Goal: Task Accomplishment & Management: Use online tool/utility

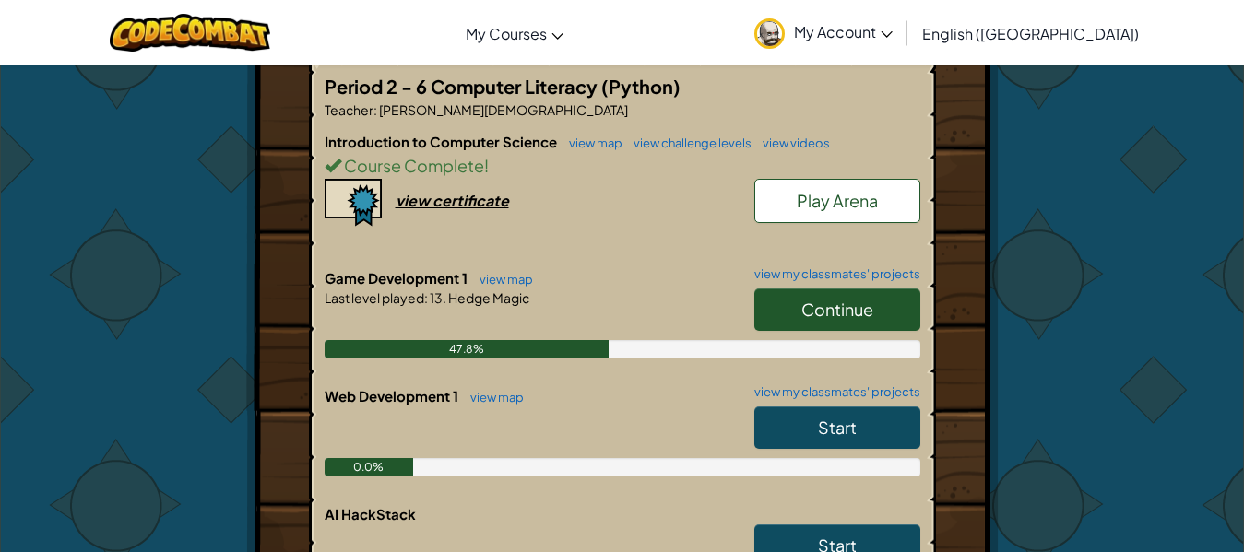
scroll to position [369, 0]
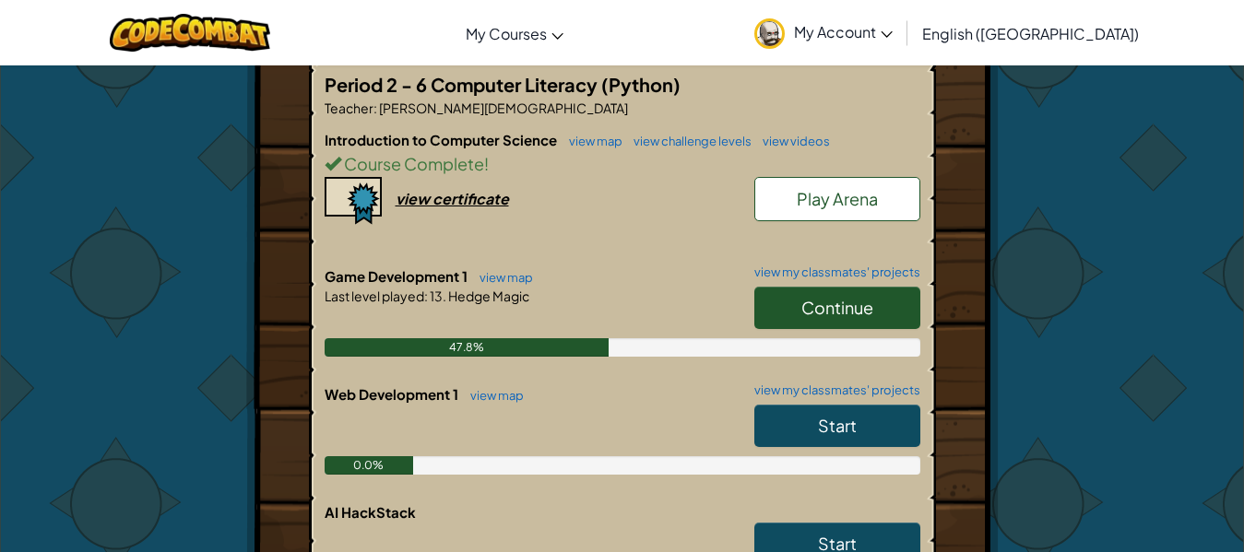
click at [846, 297] on span "Continue" at bounding box center [837, 307] width 72 height 21
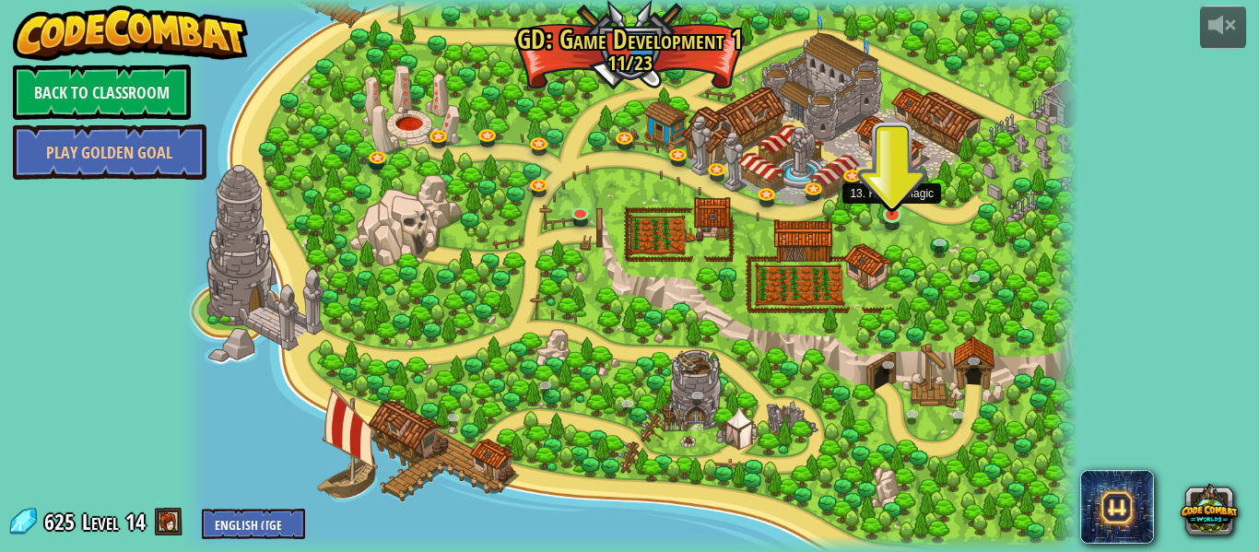
click at [899, 206] on img at bounding box center [891, 192] width 21 height 49
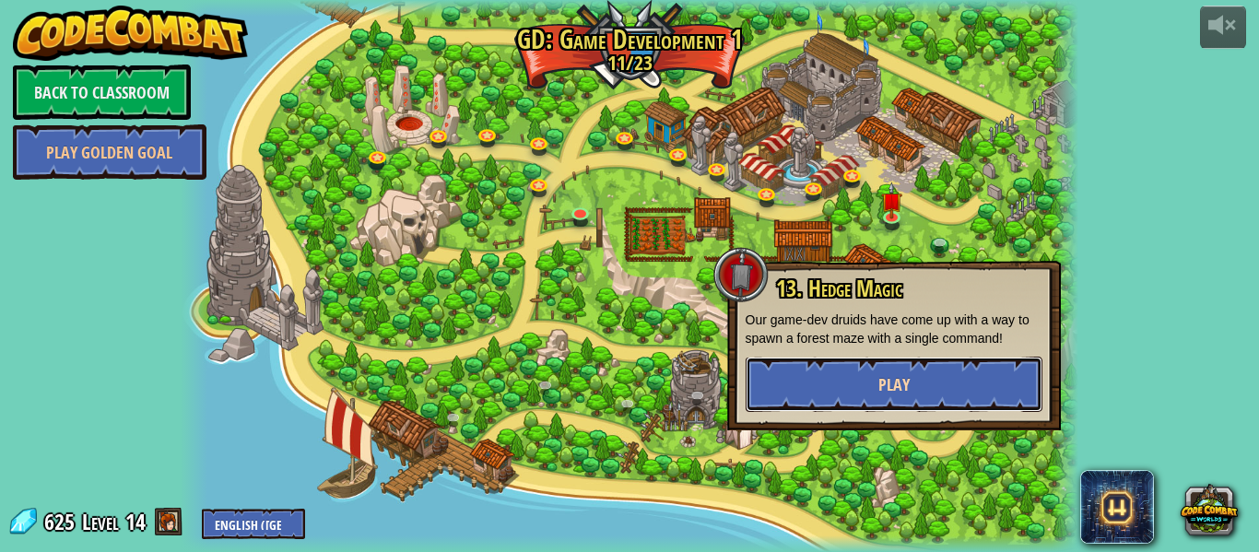
click at [890, 375] on span "Play" at bounding box center [894, 384] width 31 height 23
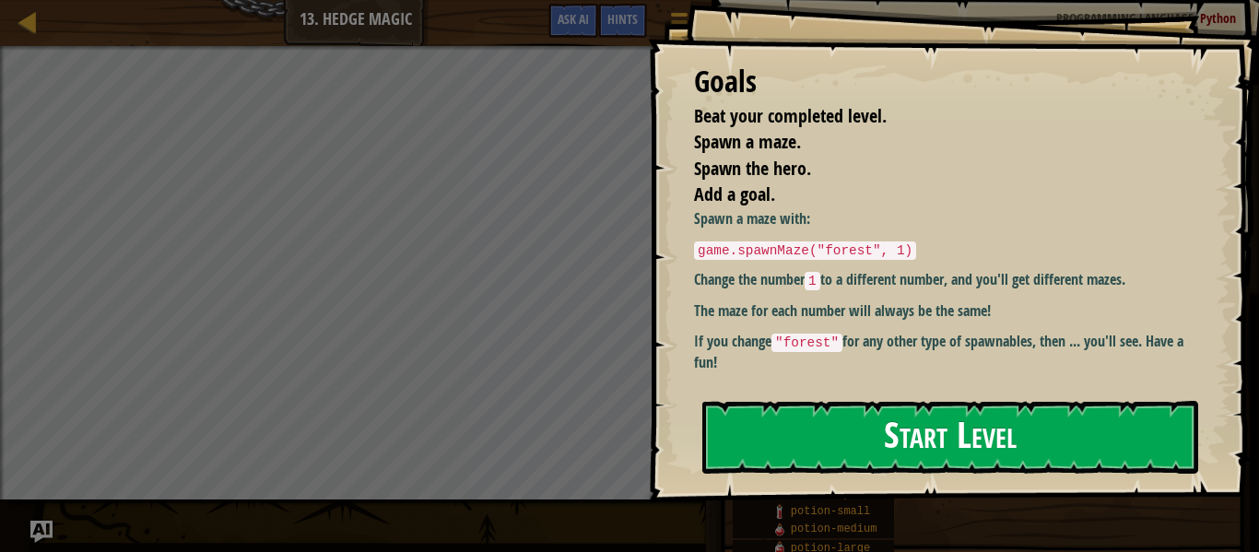
click at [807, 430] on button "Start Level" at bounding box center [950, 437] width 496 height 73
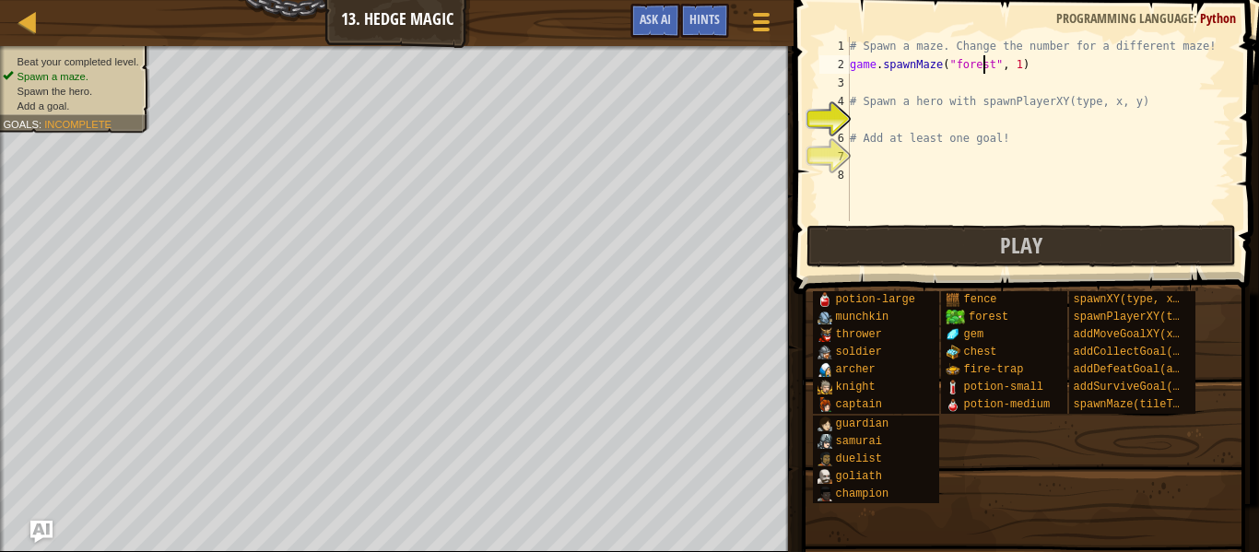
click at [984, 57] on div "# Spawn a maze. Change the number for a different maze! game . spawnMaze ( "for…" at bounding box center [1038, 147] width 385 height 221
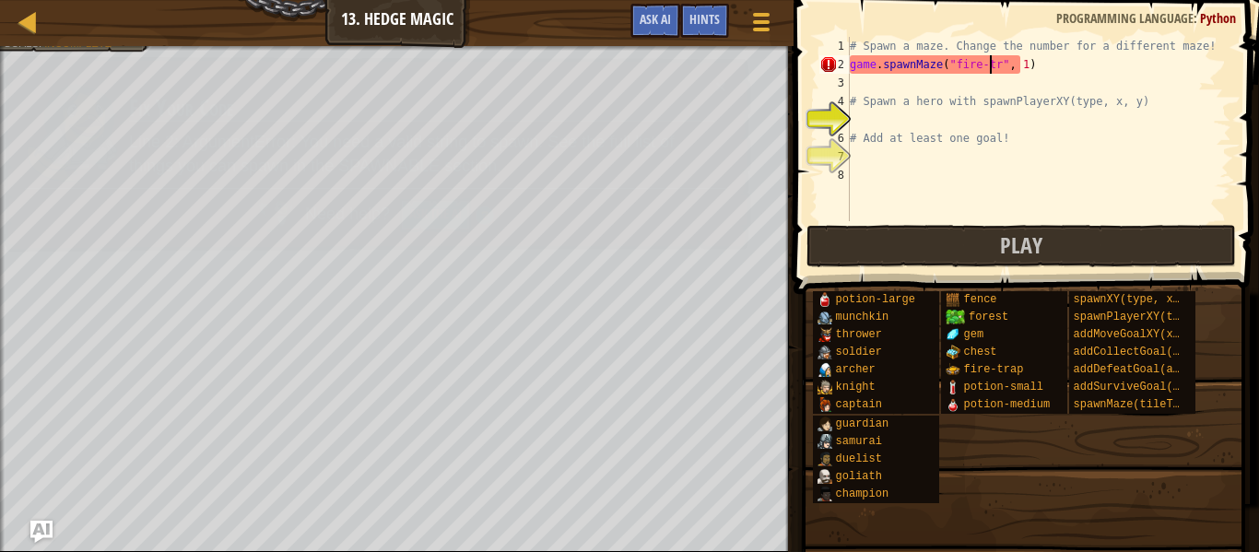
scroll to position [8, 13]
click at [1031, 63] on div "# Spawn a maze. Change the number for a different maze! game . spawnMaze ( "fir…" at bounding box center [1038, 147] width 385 height 221
click at [1027, 67] on div "# Spawn a maze. Change the number for a different maze! game . spawnMaze ( "fir…" at bounding box center [1038, 147] width 385 height 221
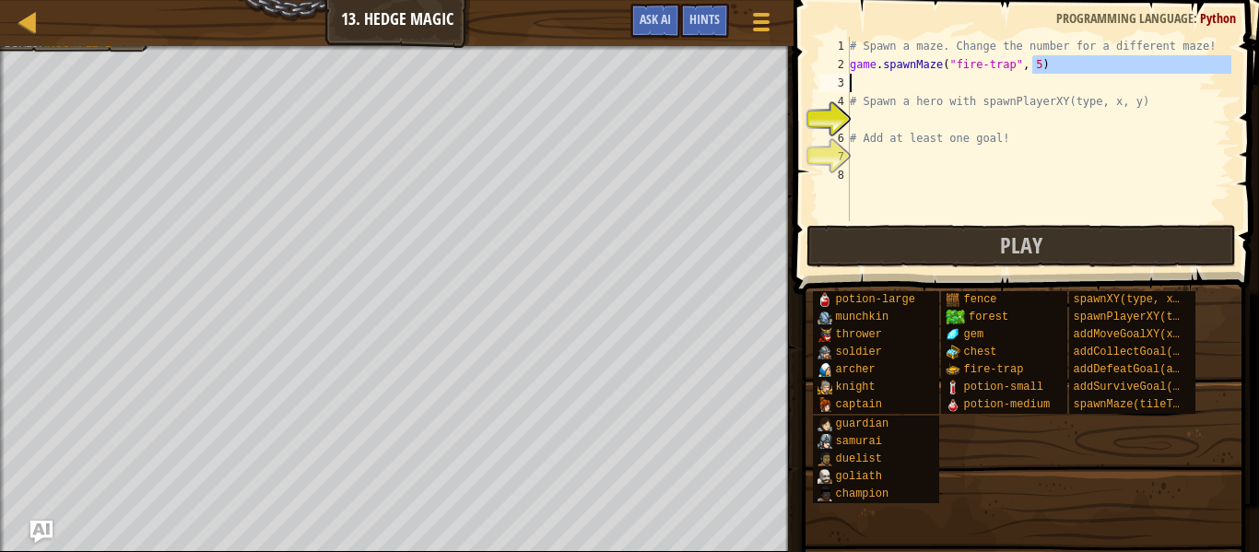
drag, startPoint x: 1058, startPoint y: 65, endPoint x: 1038, endPoint y: 74, distance: 22.3
click at [1038, 74] on div "# Spawn a maze. Change the number for a different maze! game . spawnMaze ( "fir…" at bounding box center [1038, 147] width 385 height 221
click at [1044, 64] on div "# Spawn a maze. Change the number for a different maze! game . spawnMaze ( "fir…" at bounding box center [1038, 129] width 385 height 184
click at [1020, 59] on div "# Spawn a maze. Change the number for a different maze! game . spawnMaze ( "fir…" at bounding box center [1038, 147] width 385 height 221
type textarea "game.spawnMaze("fire-trap", 5)"
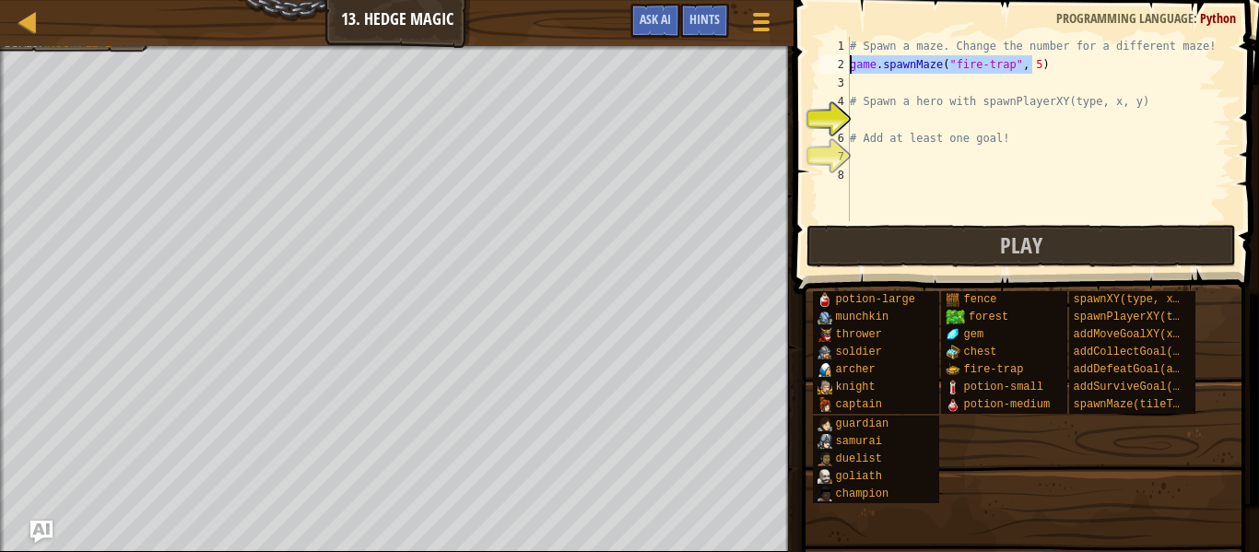
drag, startPoint x: 1043, startPoint y: 61, endPoint x: 850, endPoint y: 68, distance: 192.8
click at [850, 68] on div "# Spawn a maze. Change the number for a different maze! game . spawnMaze ( "fir…" at bounding box center [1038, 147] width 385 height 221
click at [870, 90] on div "# Spawn a maze. Change the number for a different maze! game . spawnMaze ( "fir…" at bounding box center [1038, 147] width 385 height 221
paste textarea "game.spawnMaze("fire-trap", 5)"
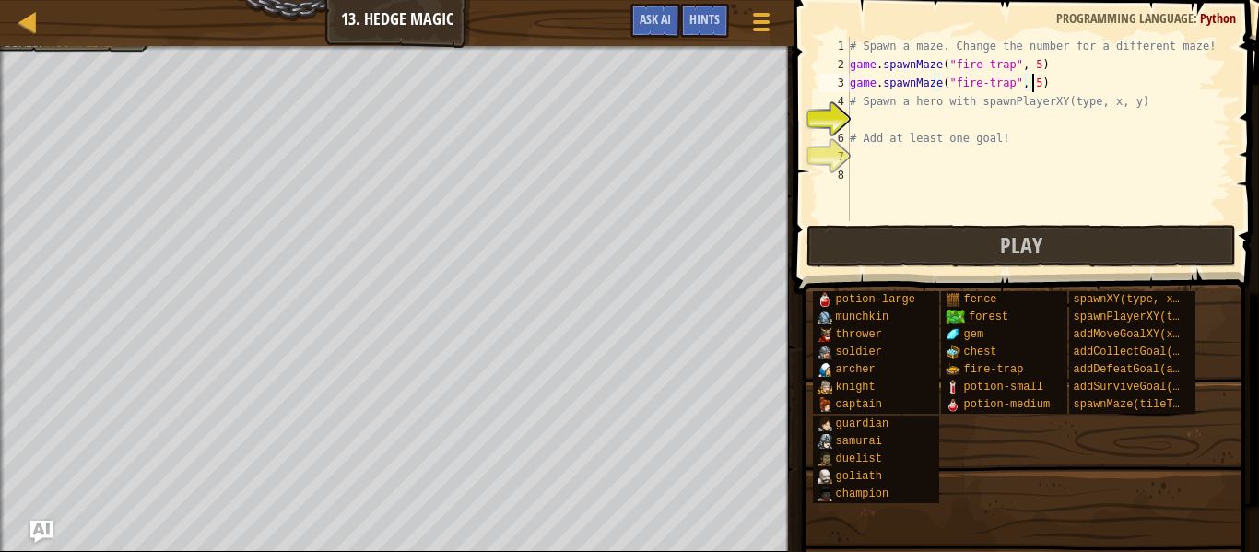
click at [1028, 87] on div "# Spawn a maze. Change the number for a different maze! game . spawnMaze ( "fir…" at bounding box center [1038, 147] width 385 height 221
type textarea "game.spawnMaze("fire-trap", 8)"
click at [1011, 114] on div "# Spawn a maze. Change the number for a different maze! game . spawnMaze ( "fir…" at bounding box center [1038, 147] width 385 height 221
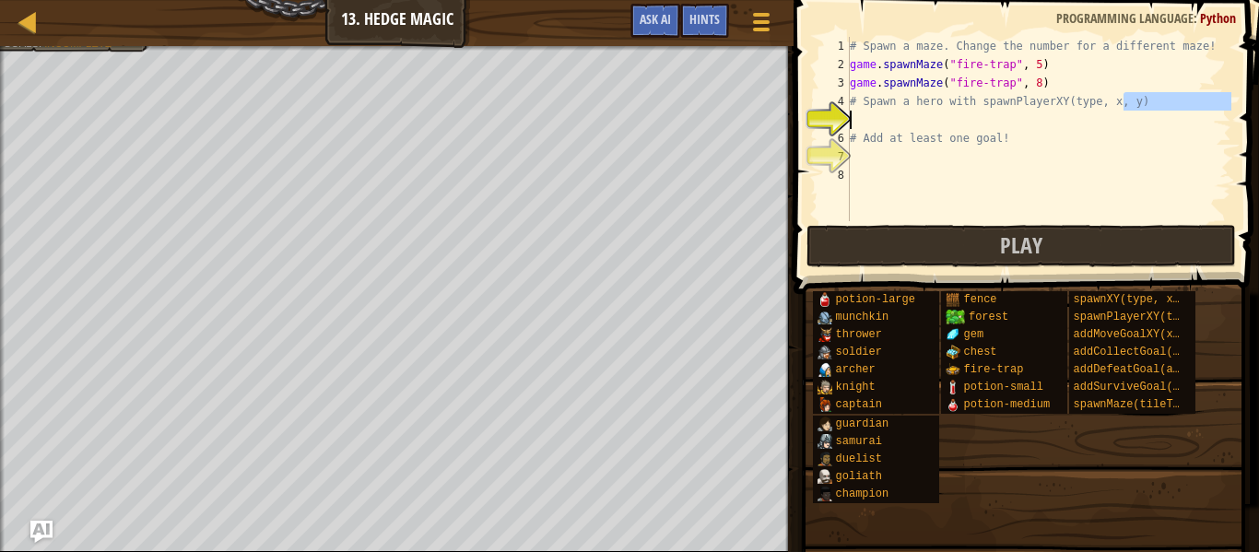
drag, startPoint x: 1130, startPoint y: 105, endPoint x: 1146, endPoint y: 109, distance: 16.1
click at [1146, 109] on div "# Spawn a maze. Change the number for a different maze! game . spawnMaze ( "fir…" at bounding box center [1038, 147] width 385 height 221
type textarea "# Spawn a hero with spawnPlayerXY(type, x, y)"
click at [1146, 109] on div "# Spawn a maze. Change the number for a different maze! game . spawnMaze ( "fir…" at bounding box center [1038, 147] width 385 height 221
click at [1009, 114] on div "# Spawn a maze. Change the number for a different maze! game . spawnMaze ( "fir…" at bounding box center [1038, 147] width 385 height 221
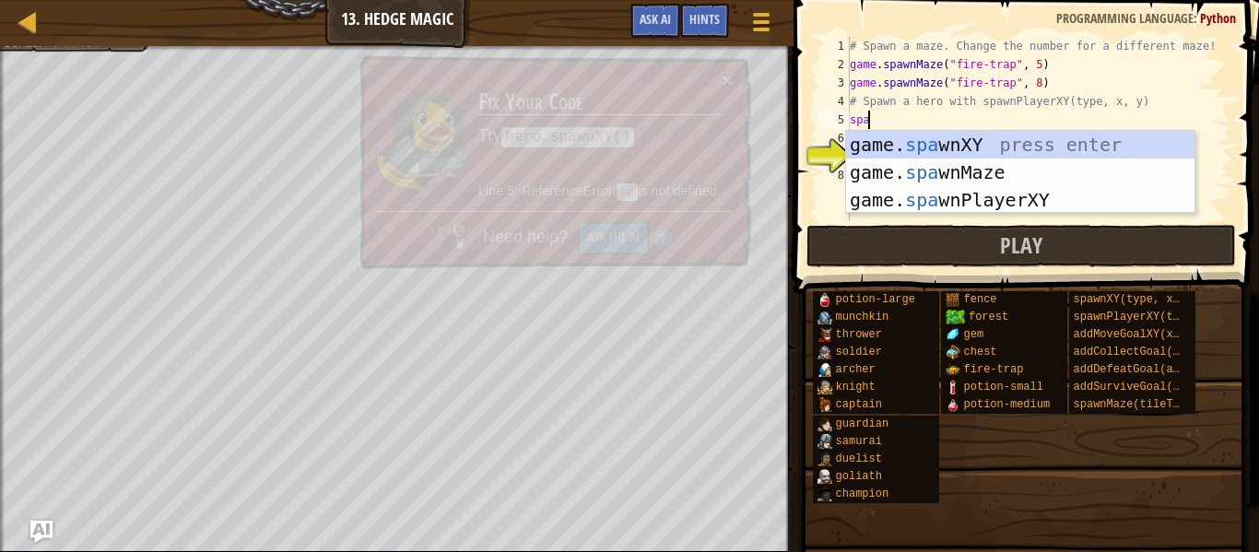
scroll to position [8, 1]
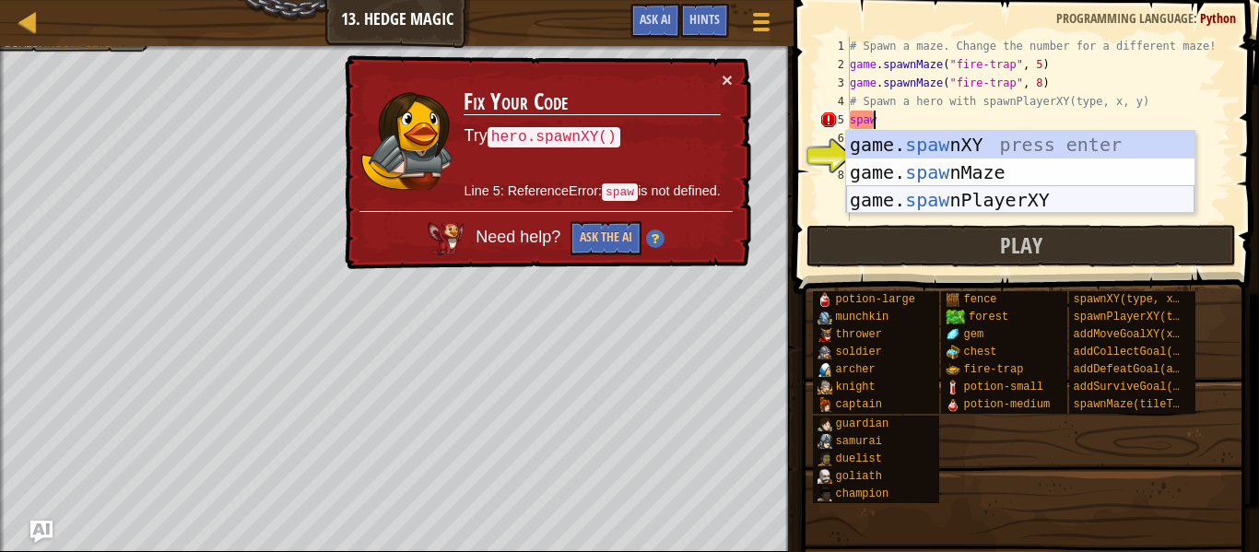
click at [985, 192] on div "game. [PERSON_NAME] nXY press enter game. [PERSON_NAME] nMaze press enter game.…" at bounding box center [1020, 200] width 348 height 138
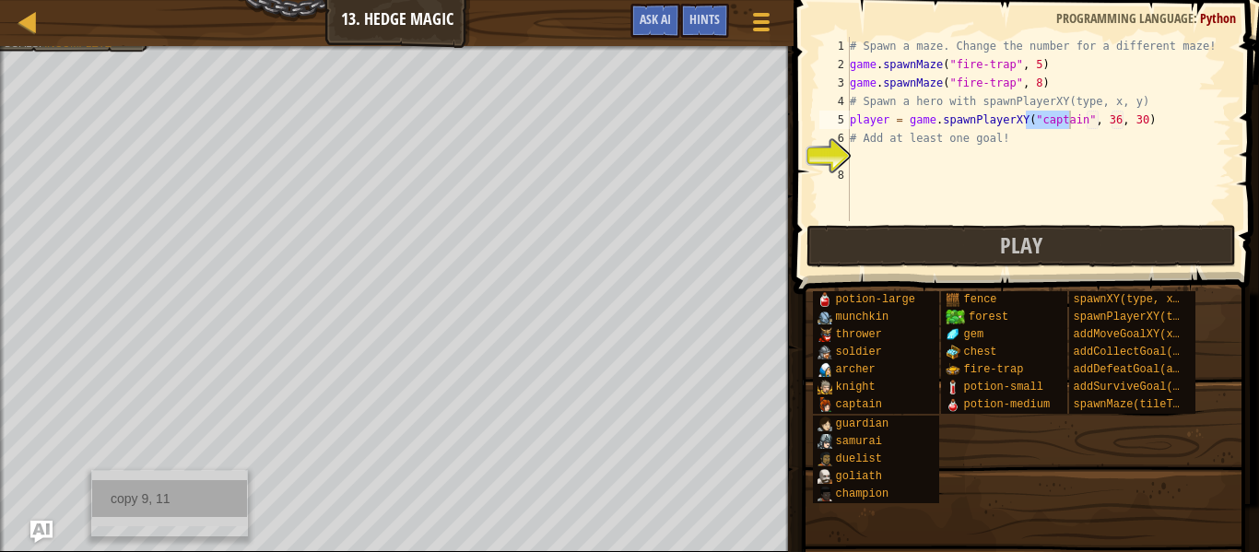
click at [156, 505] on div "copy 9, 11" at bounding box center [169, 498] width 155 height 37
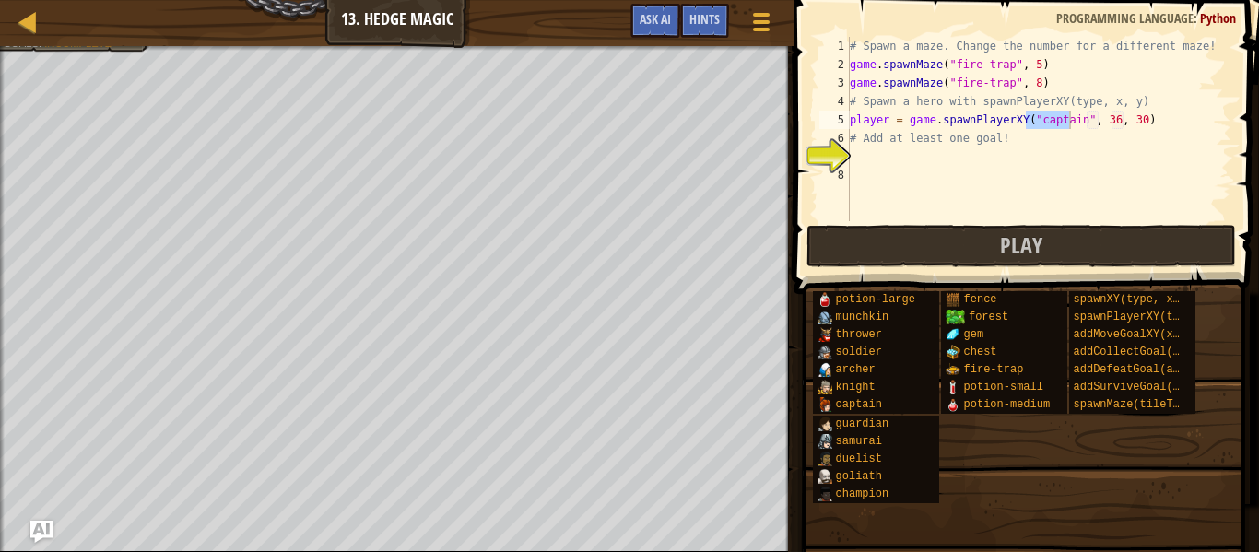
click at [1124, 120] on div "# Spawn a maze. Change the number for a different maze! game . spawnMaze ( "fir…" at bounding box center [1038, 147] width 385 height 221
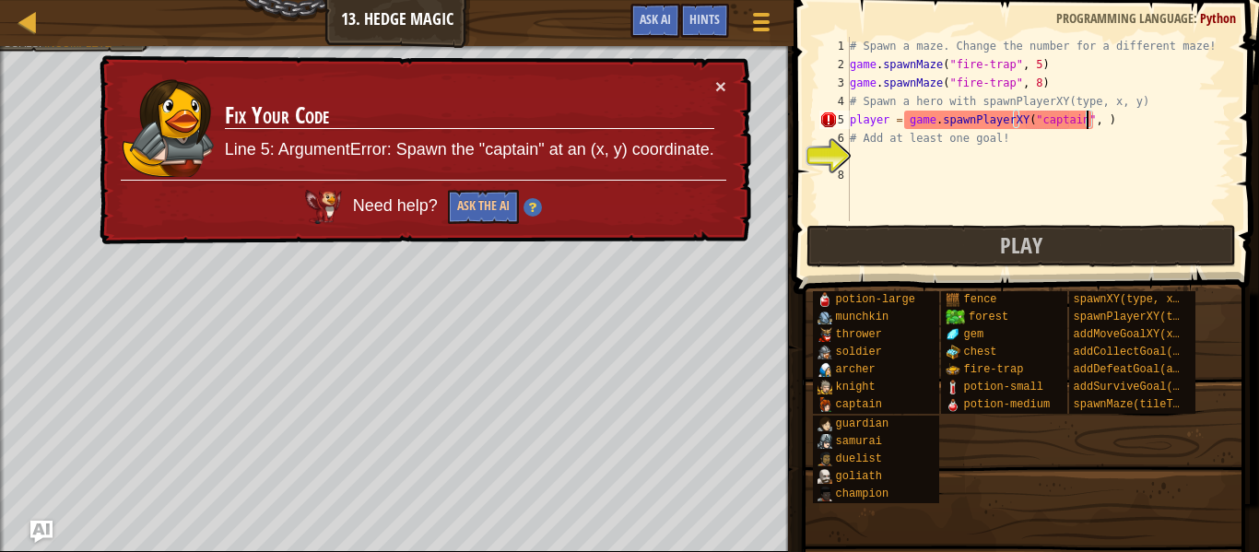
paste textarea "9, 11"
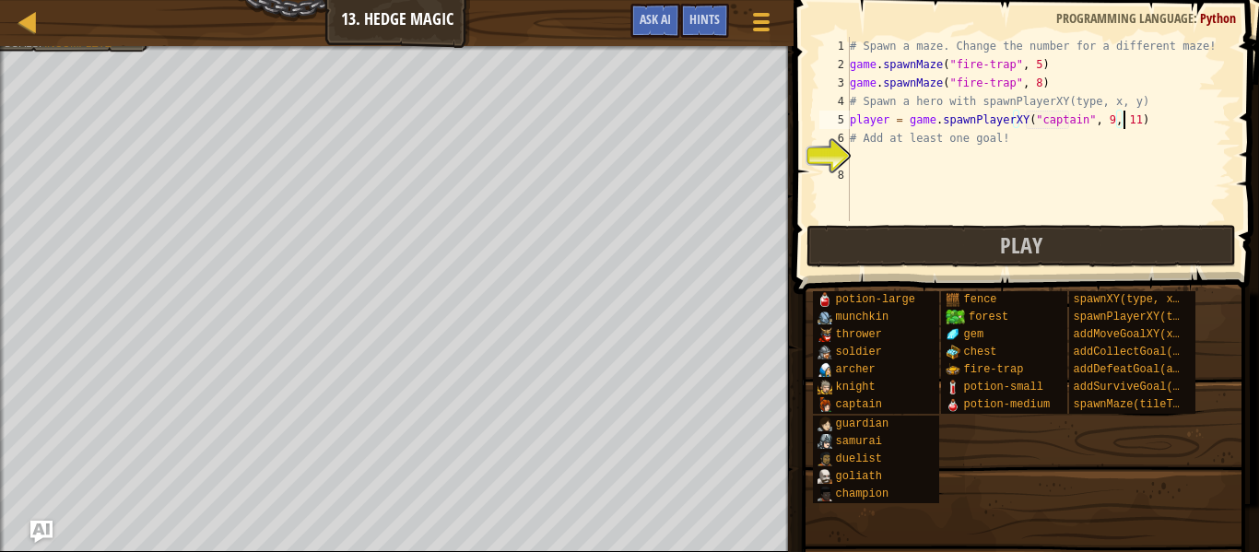
click at [1125, 125] on div "# Spawn a maze. Change the number for a different maze! game . spawnMaze ( "fir…" at bounding box center [1038, 147] width 385 height 221
drag, startPoint x: 999, startPoint y: 140, endPoint x: 843, endPoint y: 141, distance: 156.7
click at [843, 141] on div "player = game.spawnPlayerXY("captain", 9, 11) 1 2 3 4 5 6 7 8 # Spawn a maze. C…" at bounding box center [1024, 129] width 416 height 184
type textarea "# Add at least one goal!"
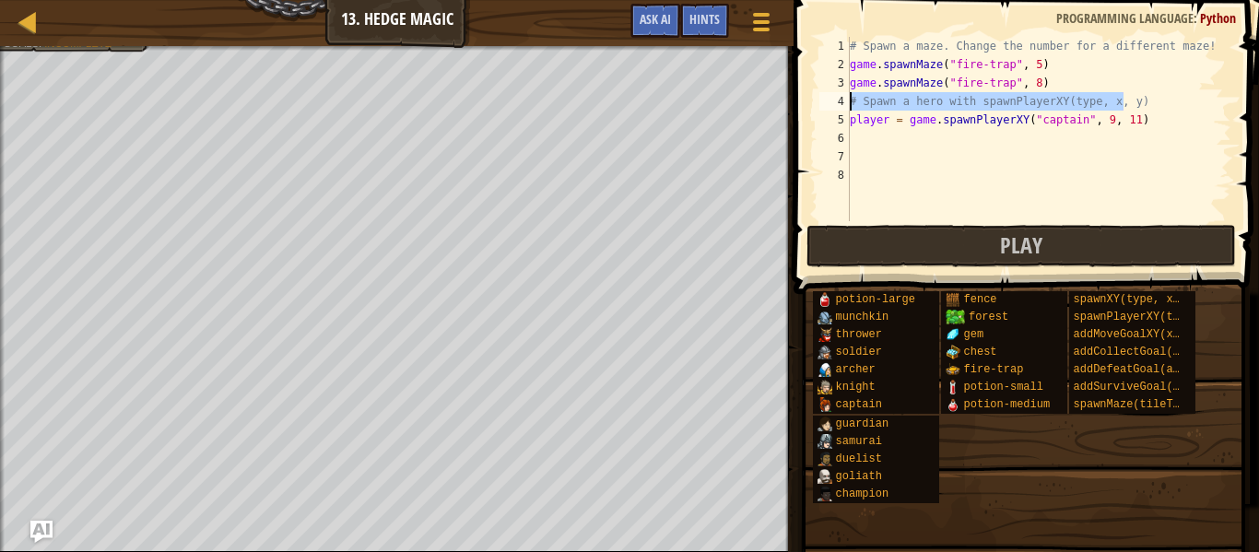
drag, startPoint x: 1150, startPoint y: 97, endPoint x: 848, endPoint y: 99, distance: 301.4
click at [848, 99] on div "1 2 3 4 5 6 7 8 # Spawn a maze. Change the number for a different maze! game . …" at bounding box center [1024, 129] width 416 height 184
type textarea "# Spawn a hero with spawnPlayerXY(type, x, y)"
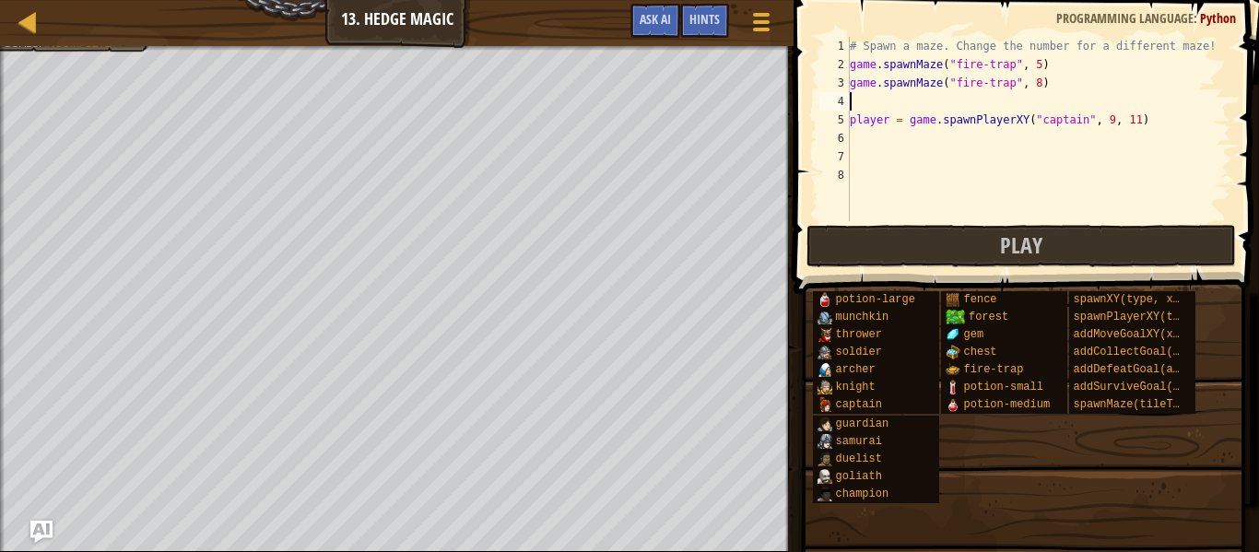
type textarea "game.spawnMaze("fire-trap", 8)"
click at [1043, 119] on div "# Spawn a maze. Change the number for a different maze! game . spawnMaze ( "fir…" at bounding box center [1038, 147] width 385 height 221
type textarea "a"
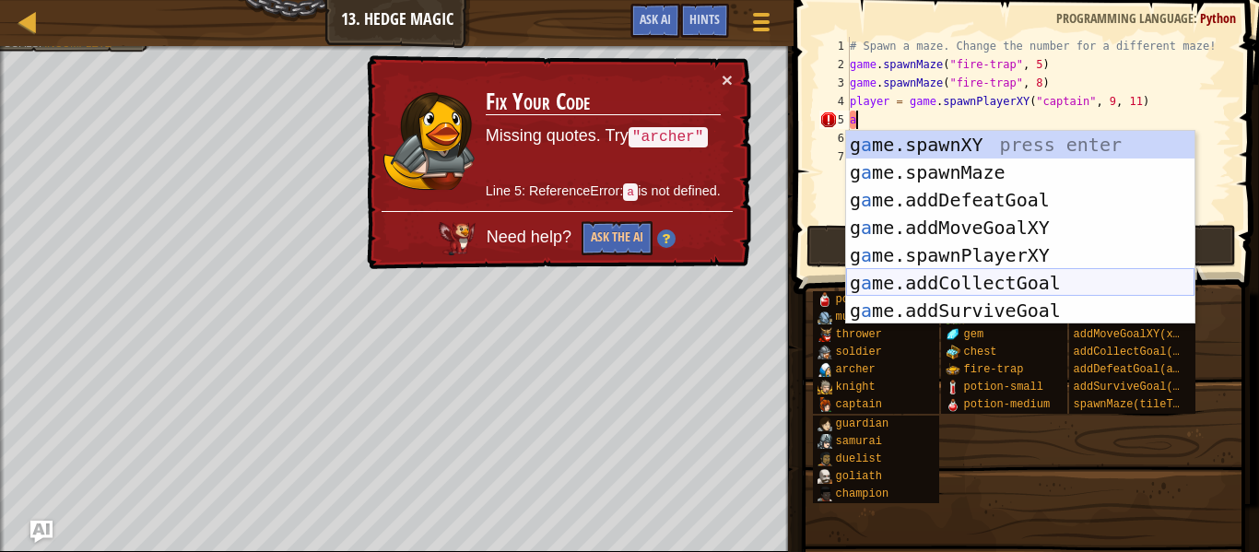
click at [1034, 281] on div "g a me.spawnXY press enter g a me.spawnMaze press enter g a me.addDefeatGoal pr…" at bounding box center [1020, 255] width 348 height 249
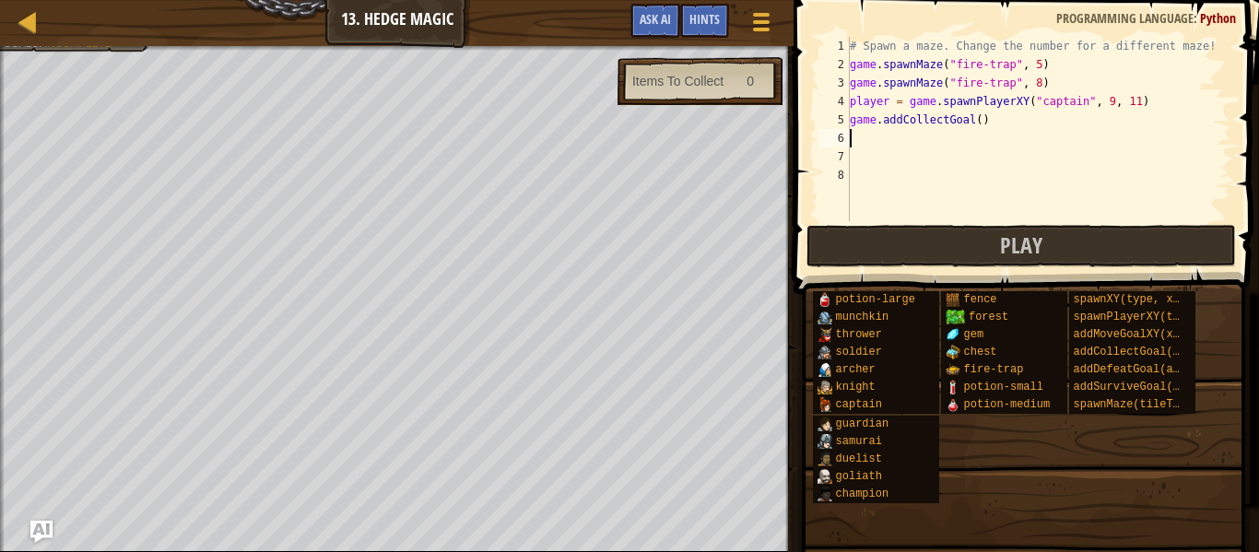
click at [1032, 137] on div "# Spawn a maze. Change the number for a different maze! game . spawnMaze ( "fir…" at bounding box center [1038, 147] width 385 height 221
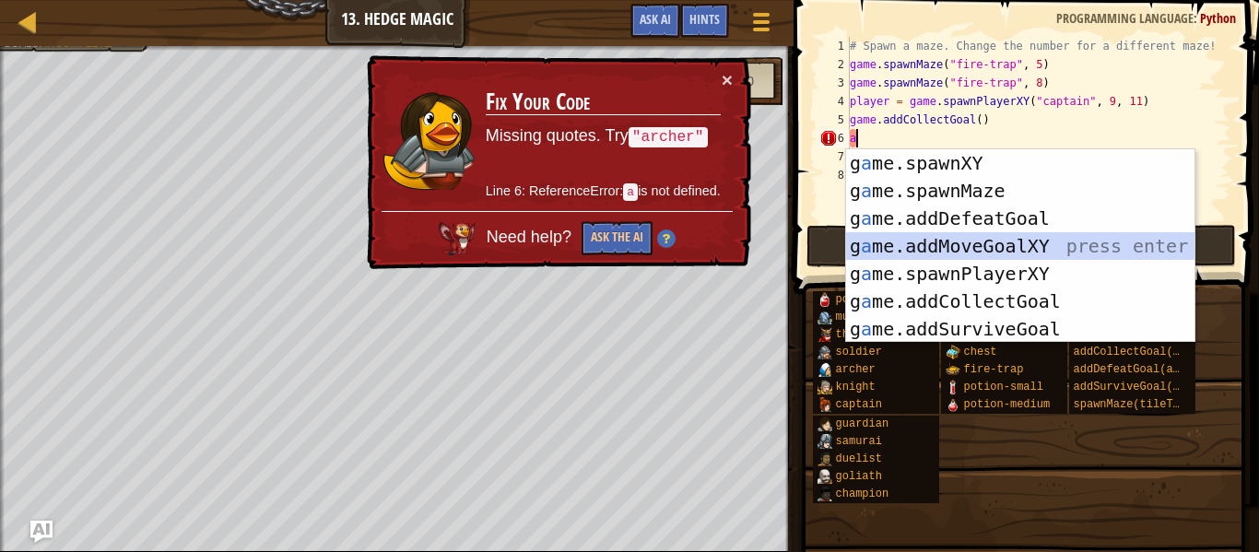
click at [1063, 251] on div "g a me.spawnXY press enter g a me.spawnMaze press enter g a me.addDefeatGoal pr…" at bounding box center [1020, 273] width 348 height 249
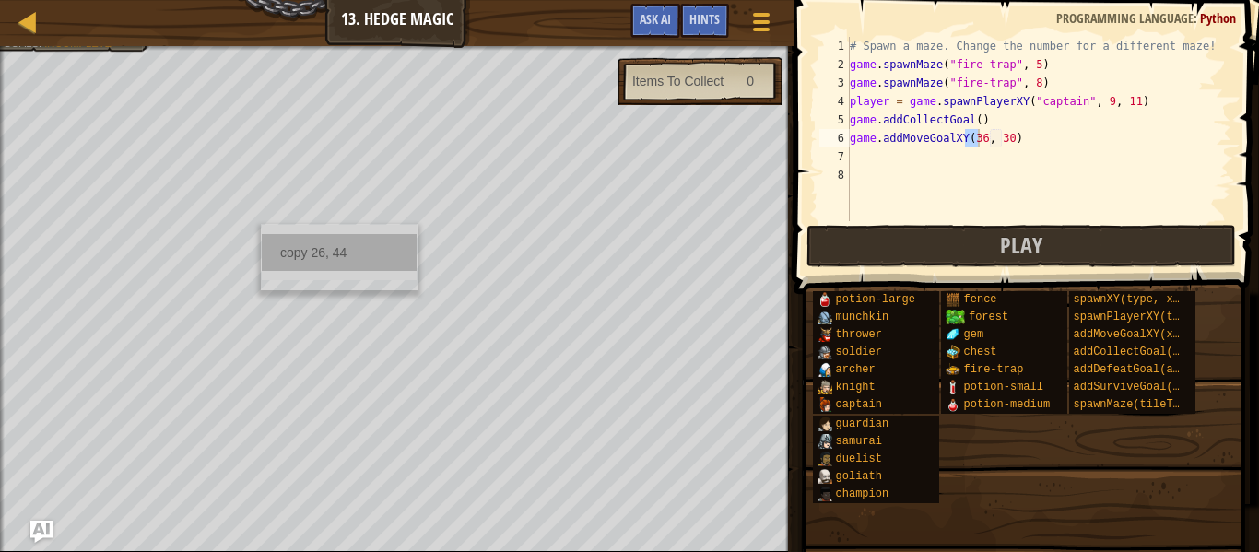
click at [327, 248] on div "copy 26, 44" at bounding box center [339, 252] width 155 height 37
click at [1006, 134] on div "# Spawn a maze. Change the number for a different maze! game . spawnMaze ( "fir…" at bounding box center [1038, 147] width 385 height 221
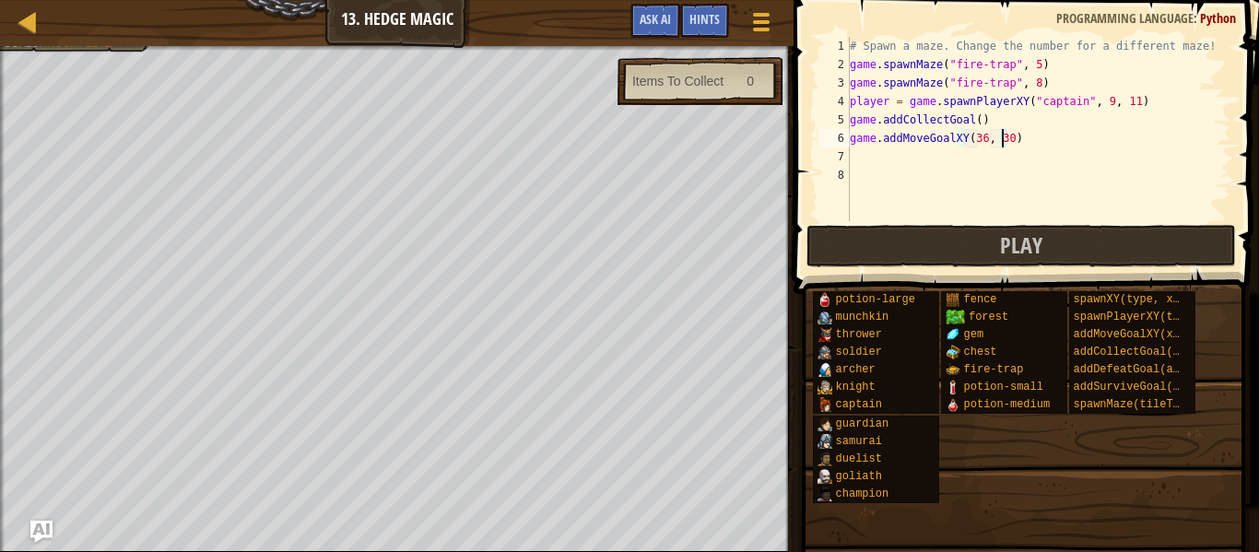
click at [1000, 140] on div "# Spawn a maze. Change the number for a different maze! game . spawnMaze ( "fir…" at bounding box center [1038, 147] width 385 height 221
paste textarea "26, 44"
click at [993, 117] on div "# Spawn a maze. Change the number for a different maze! game . spawnMaze ( "fir…" at bounding box center [1038, 147] width 385 height 221
click at [971, 119] on div "# Spawn a maze. Change the number for a different maze! game . spawnMaze ( "fir…" at bounding box center [1038, 147] width 385 height 221
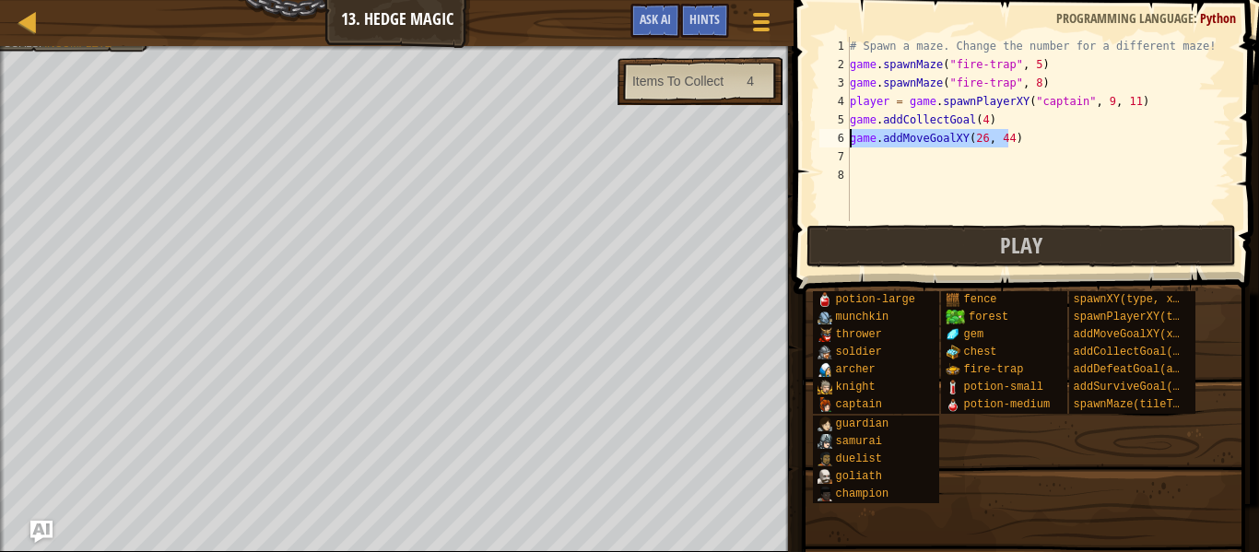
drag, startPoint x: 1024, startPoint y: 136, endPoint x: 843, endPoint y: 136, distance: 180.7
click at [843, 136] on div "game.addCollectGoal(4) 1 2 3 4 5 6 7 8 # Spawn a maze. Change the number for a …" at bounding box center [1024, 129] width 416 height 184
type textarea "game.addMoveGoalXY(26, 44)"
click at [884, 153] on div "# Spawn a maze. Change the number for a different maze! game . spawnMaze ( "fir…" at bounding box center [1038, 147] width 385 height 221
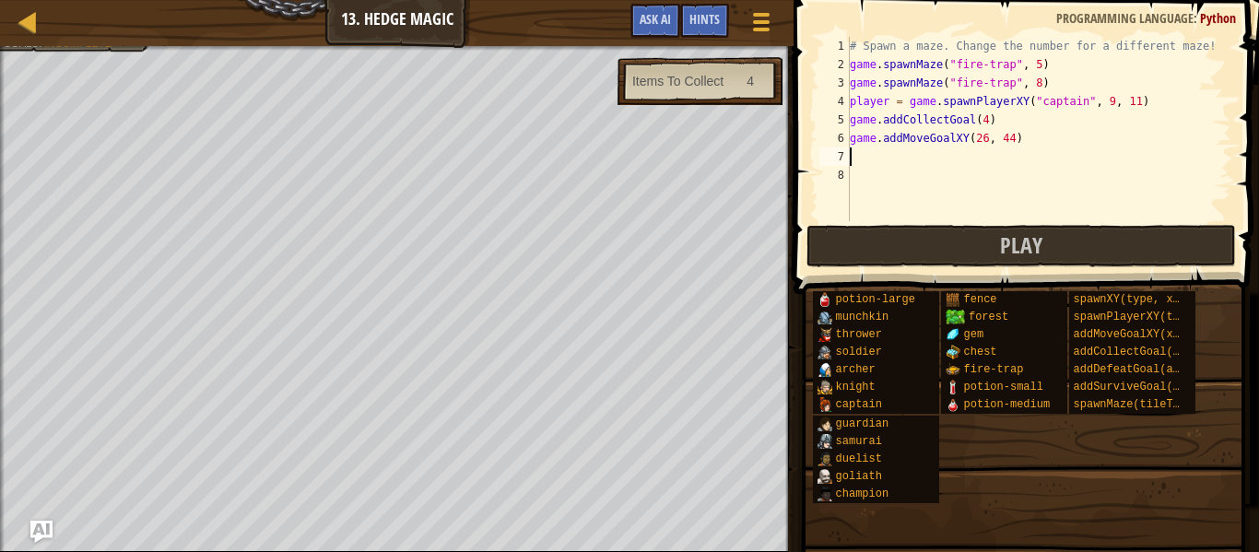
paste textarea "game.addMoveGoalXY(26, 44)"
type textarea "game.addMoveGoalXY(26, 44)"
paste textarea "game.addMoveGoalXY(26, 44)"
type textarea "game.addMoveGoalXY(26, 44)"
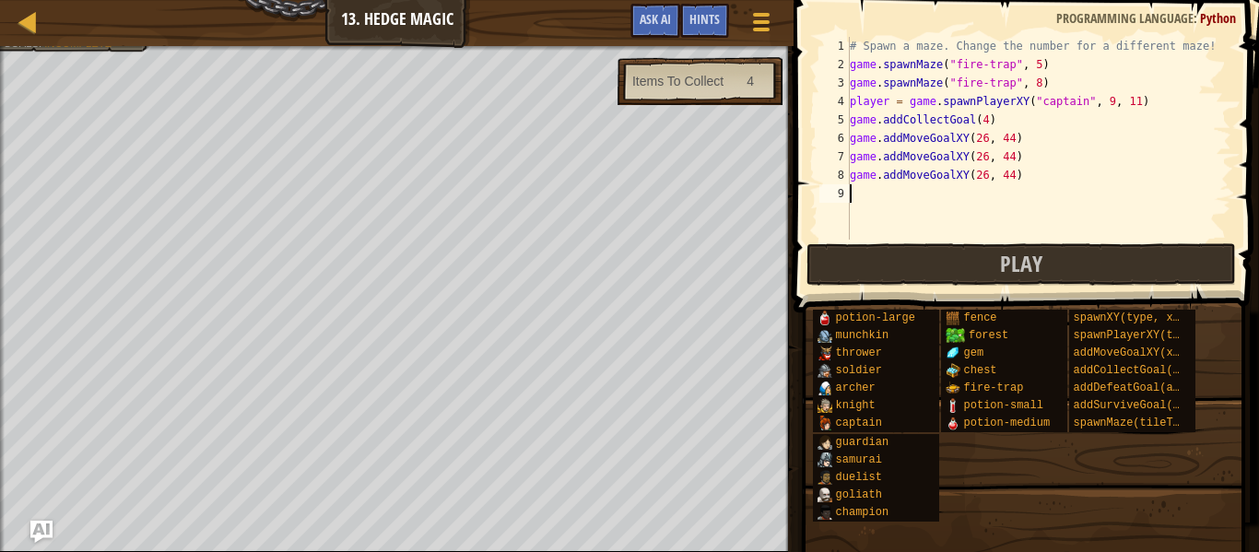
paste textarea "game.addMoveGoalXY(26, 44)"
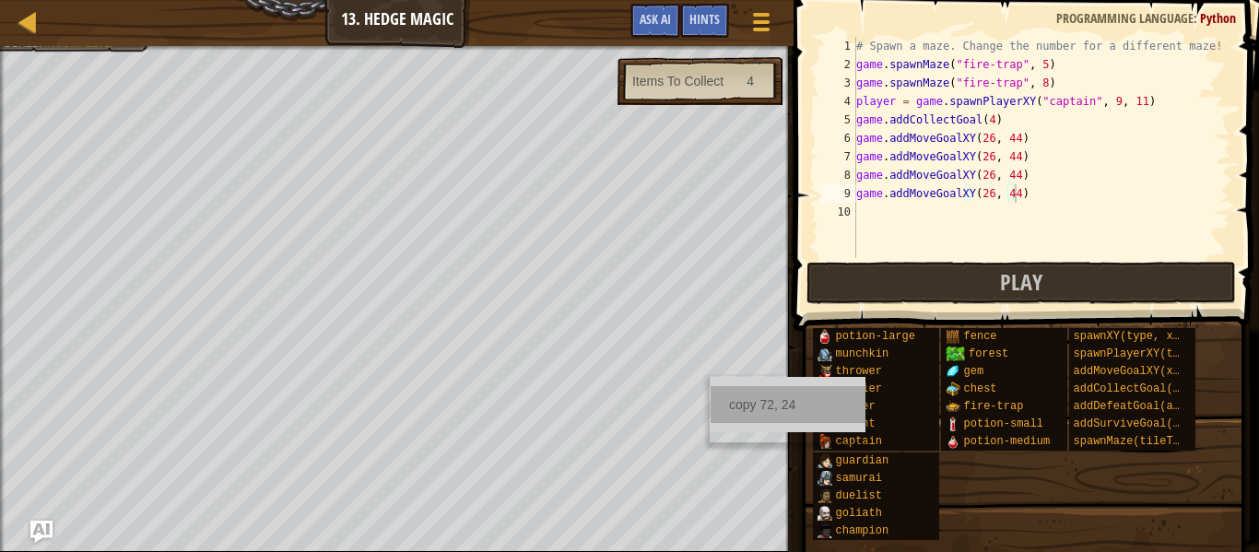
click at [770, 399] on div "copy 72, 24" at bounding box center [788, 404] width 155 height 37
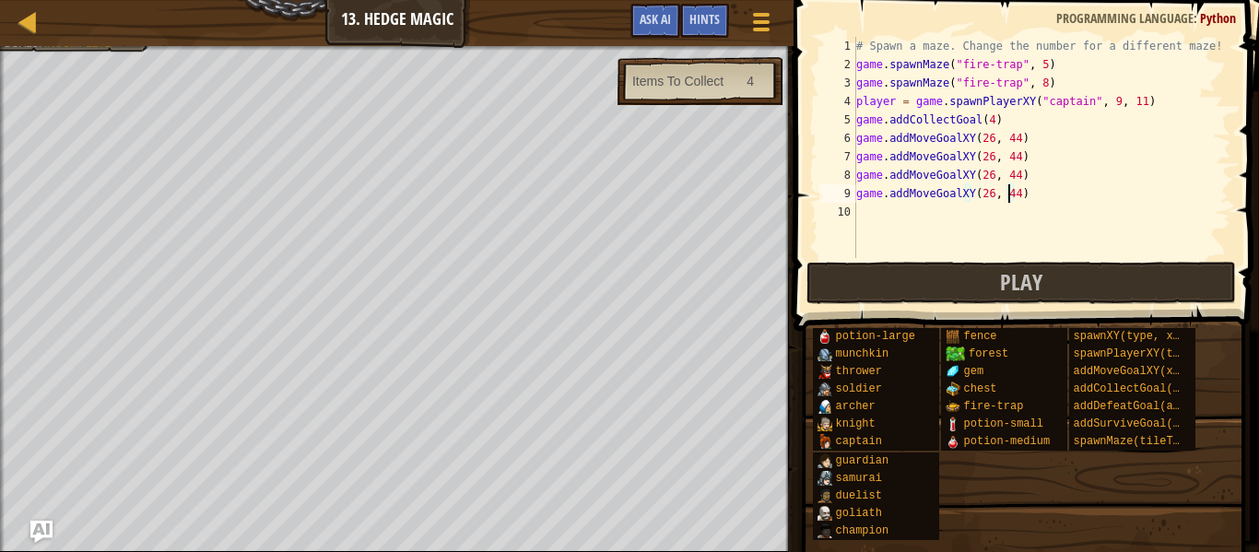
click at [1007, 195] on div "# Spawn a maze. Change the number for a different maze! game . spawnMaze ( "fir…" at bounding box center [1042, 166] width 379 height 258
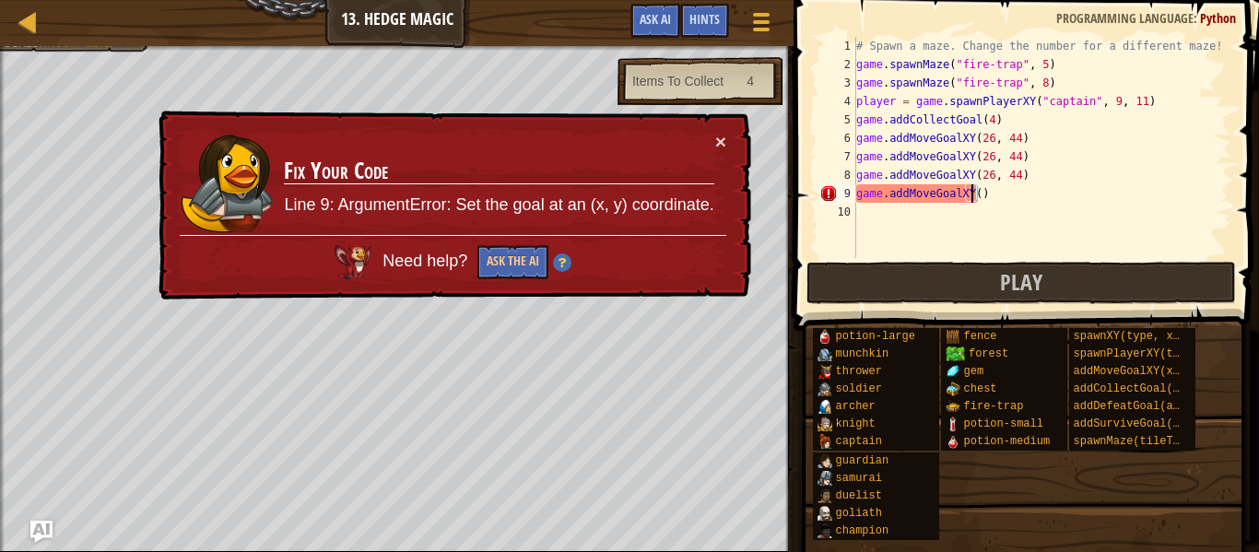
paste textarea "72, 24"
type textarea "game.addMoveGoalXY(72, 24)"
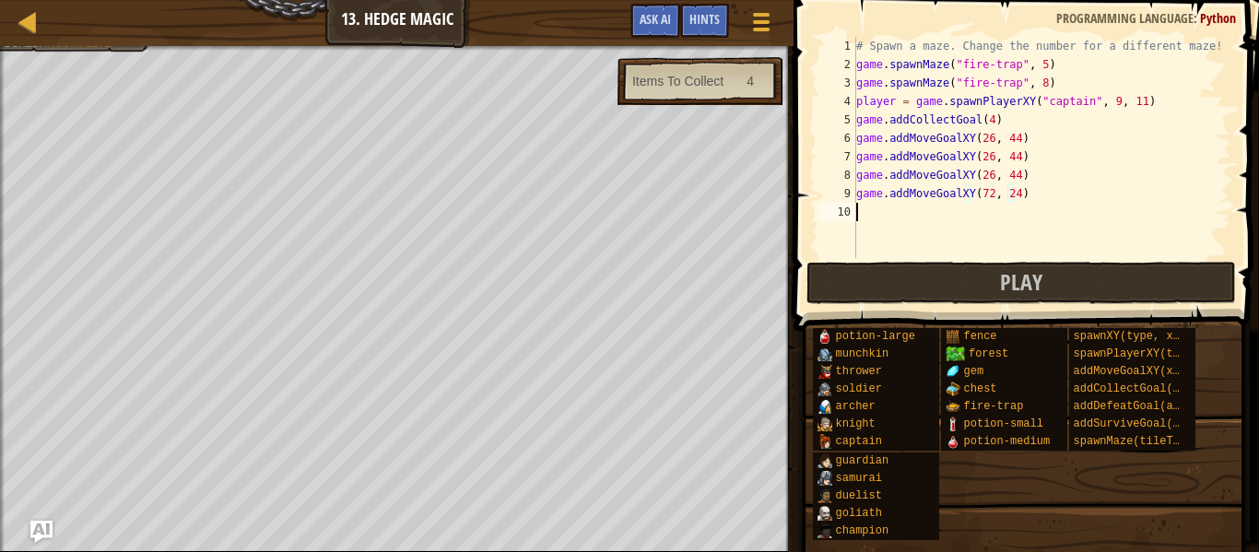
click at [989, 208] on div "# Spawn a maze. Change the number for a different maze! game . spawnMaze ( "fir…" at bounding box center [1042, 166] width 379 height 258
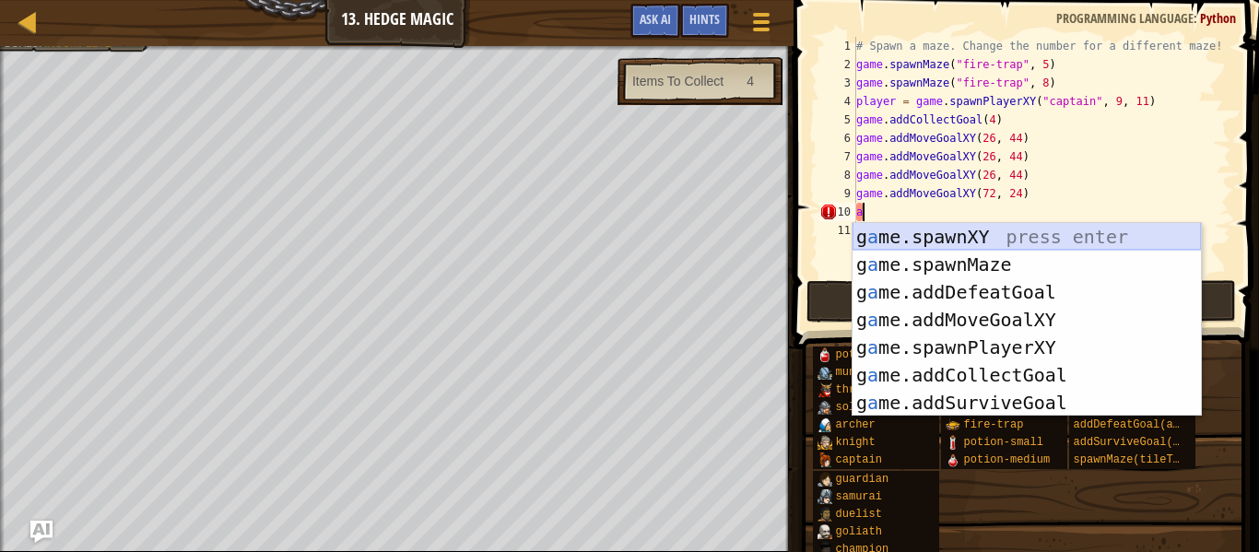
click at [1014, 242] on div "g a me.spawnXY press enter g a me.spawnMaze press enter g a me.addDefeatGoal pr…" at bounding box center [1027, 347] width 348 height 249
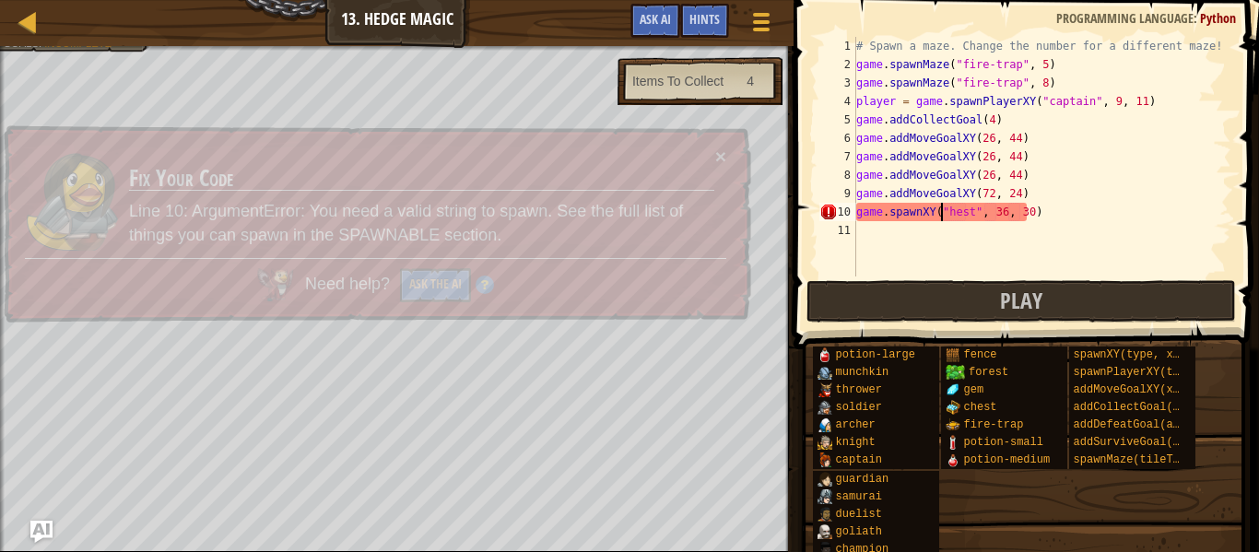
scroll to position [8, 8]
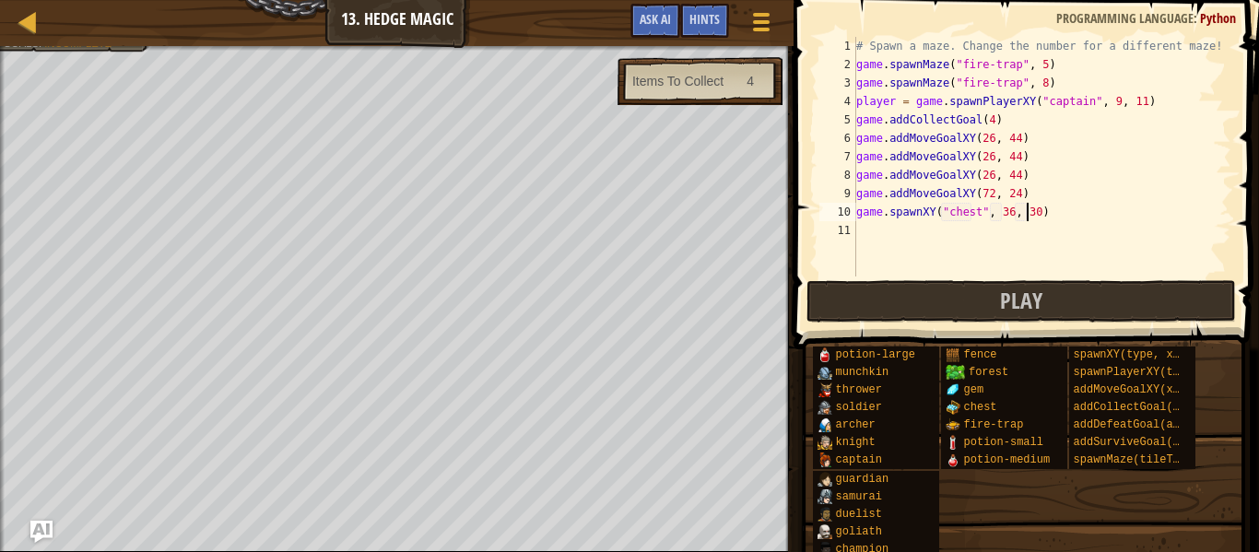
click at [1027, 215] on div "# Spawn a maze. Change the number for a different maze! game . spawnMaze ( "fir…" at bounding box center [1042, 175] width 379 height 277
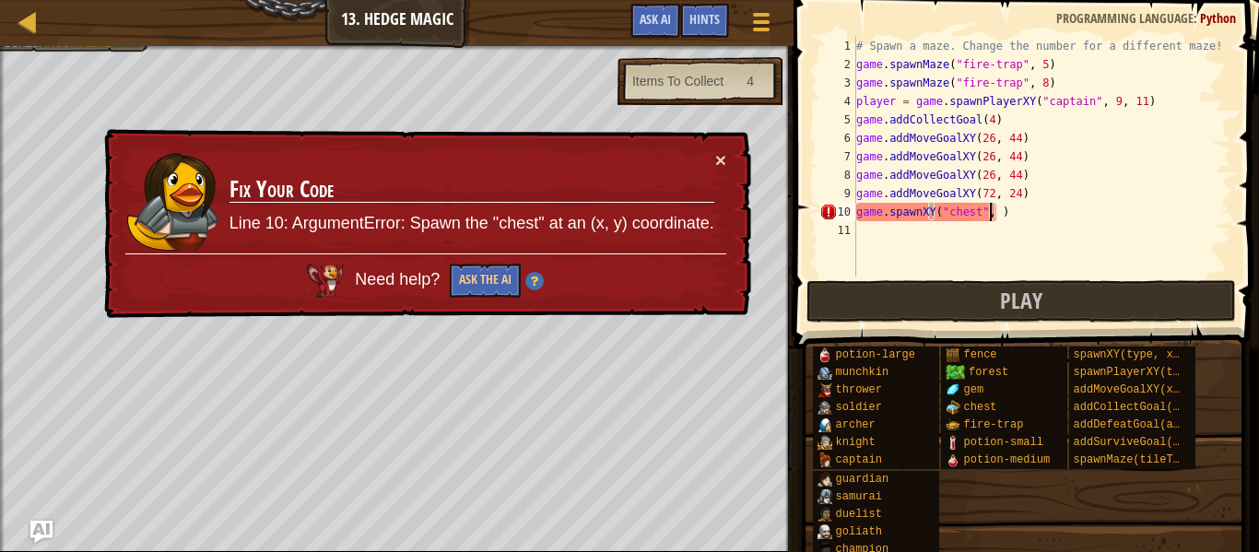
paste textarea "72, 24"
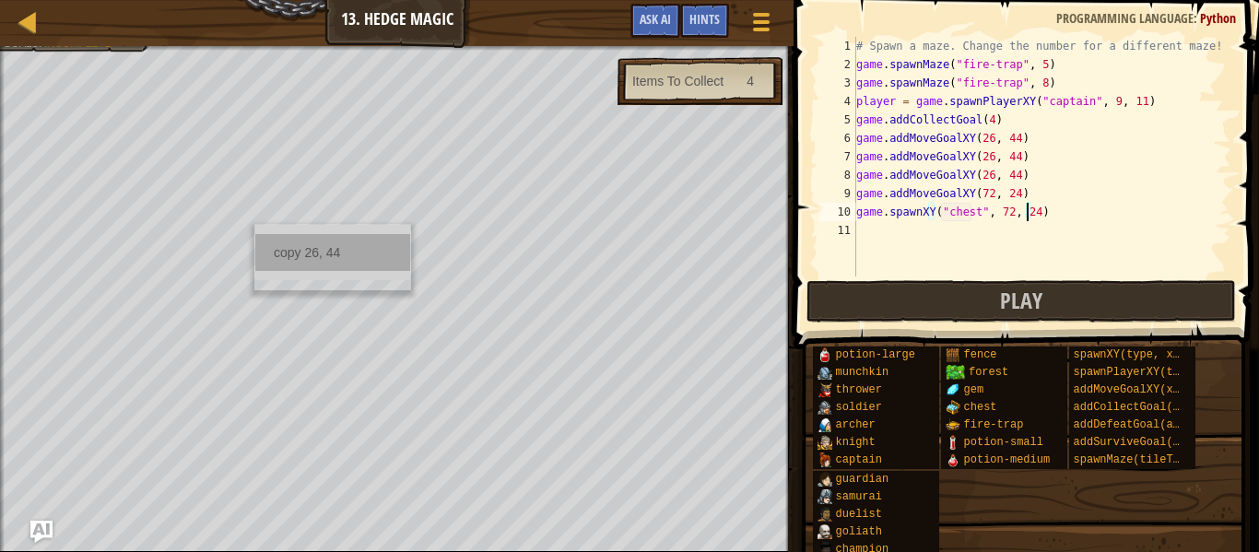
type textarea "game.spawnXY("chest", 72, 24)"
click at [299, 241] on div "copy 26, 44" at bounding box center [332, 252] width 155 height 37
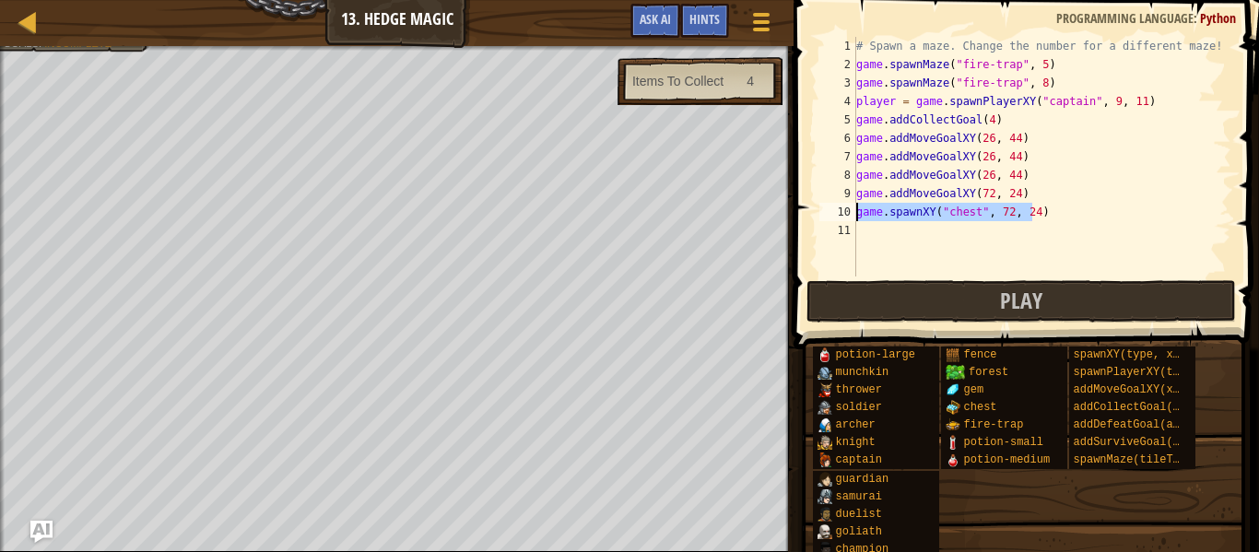
drag, startPoint x: 1044, startPoint y: 213, endPoint x: 850, endPoint y: 206, distance: 193.7
click at [850, 206] on div "game.spawnXY("chest", 72, 24) 1 2 3 4 5 6 7 8 9 10 11 # Spawn a maze. Change th…" at bounding box center [1024, 157] width 416 height 240
click at [872, 232] on div "# Spawn a maze. Change the number for a different maze! game . spawnMaze ( "fir…" at bounding box center [1042, 175] width 379 height 277
paste textarea "game.spawnXY("chest", 72, 24)"
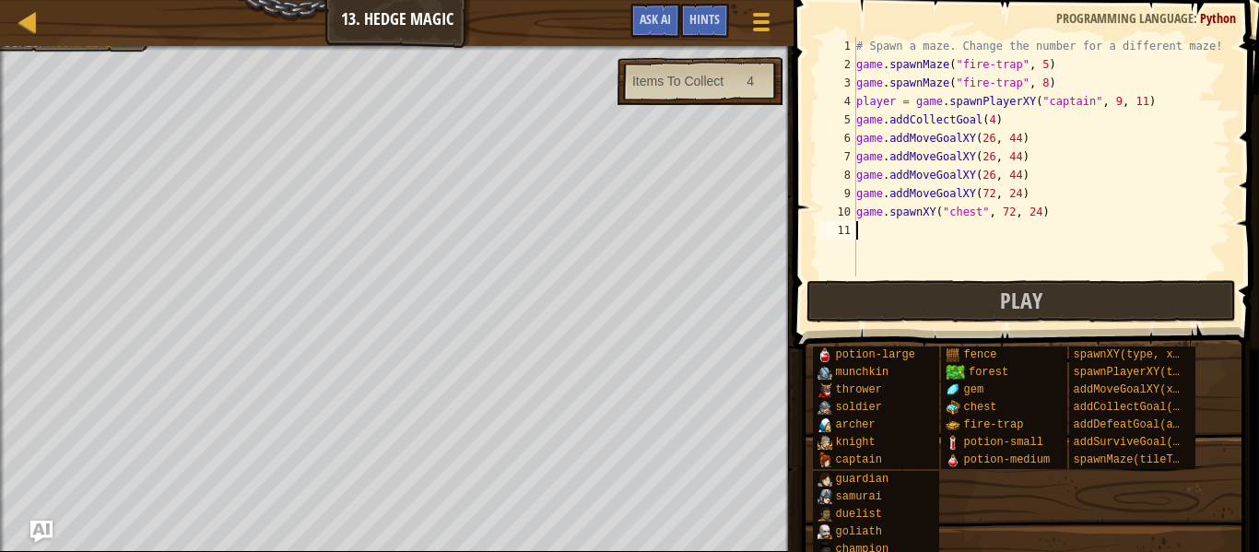
type textarea "game.spawnXY("chest", 72, 24)"
paste textarea "game.spawnXY("chest", 72, 24)"
type textarea "game.spawnXY("chest", 72, 24)"
paste textarea "game.spawnXY("chest", 72, 24)"
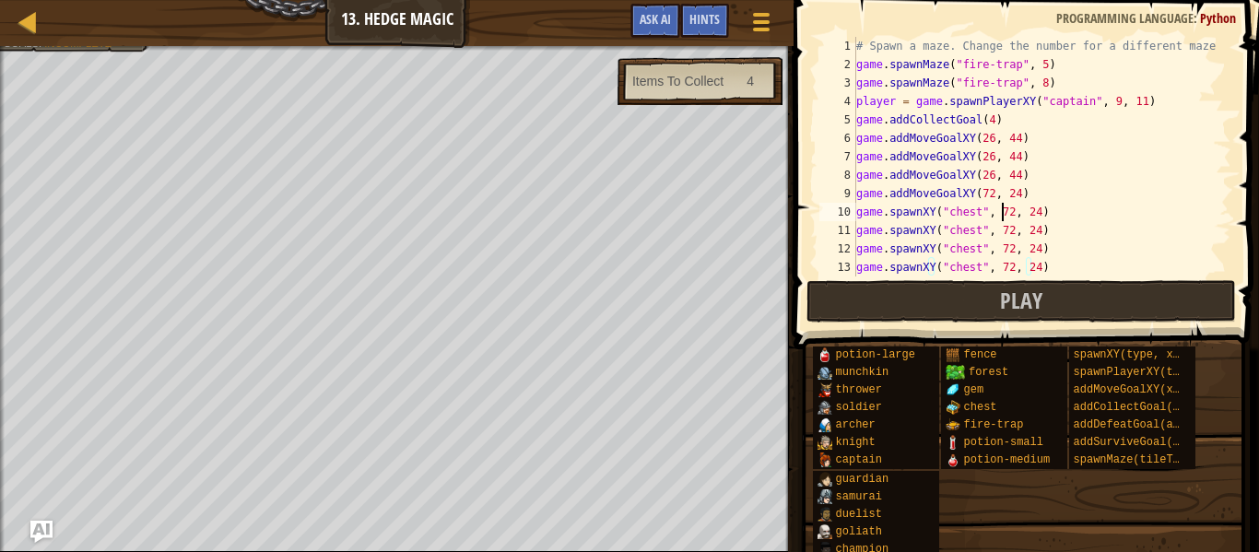
click at [1003, 205] on div "# Spawn a maze. Change the number for a different maze! game . spawnMaze ( "fir…" at bounding box center [1034, 175] width 363 height 277
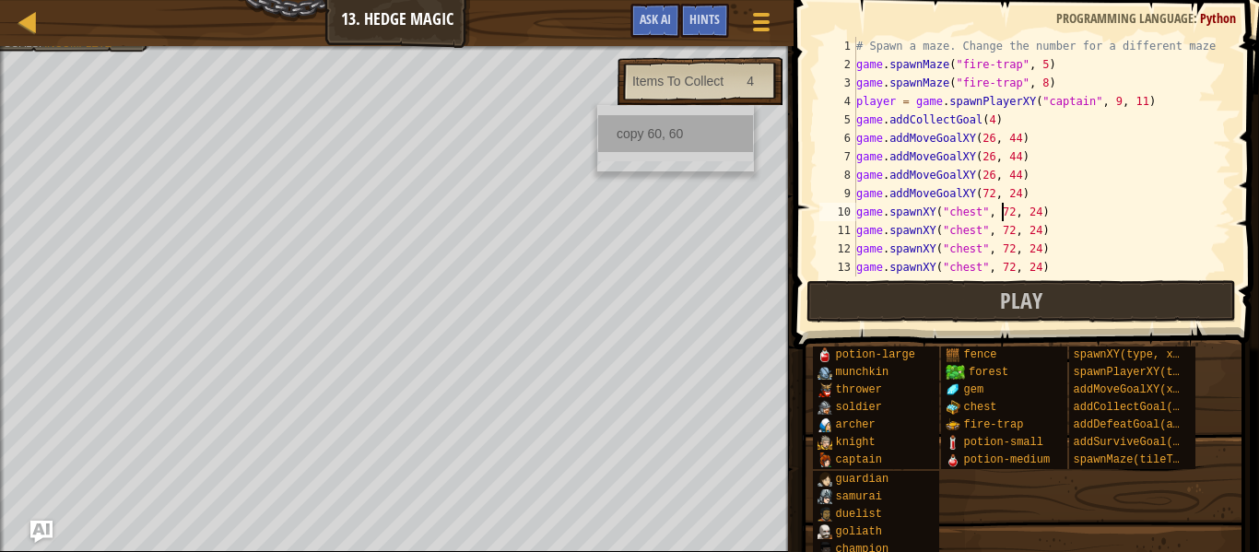
click at [621, 123] on div "copy 60, 60" at bounding box center [675, 133] width 155 height 37
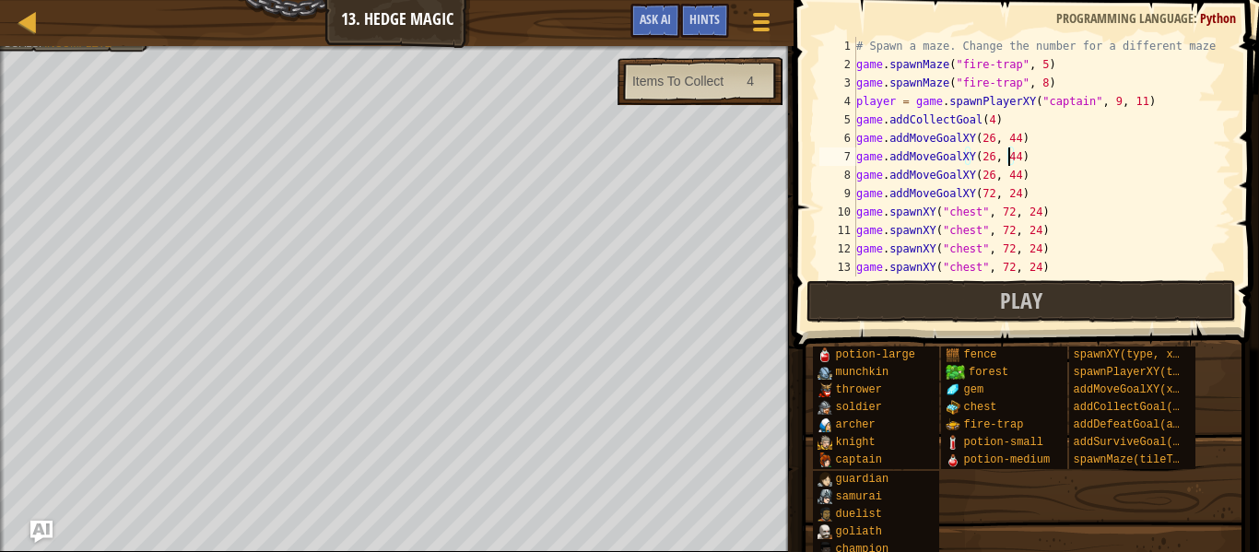
click at [1008, 149] on div "# Spawn a maze. Change the number for a different maze! game . spawnMaze ( "fir…" at bounding box center [1034, 175] width 363 height 277
paste textarea "60, 60"
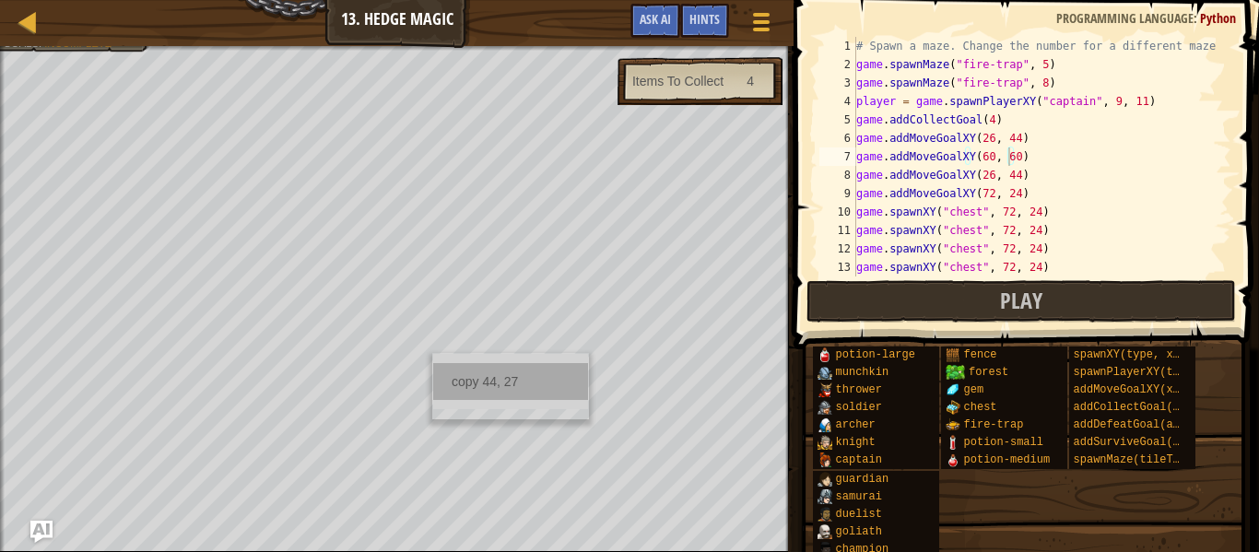
click at [505, 370] on div "copy 44, 27" at bounding box center [510, 381] width 155 height 37
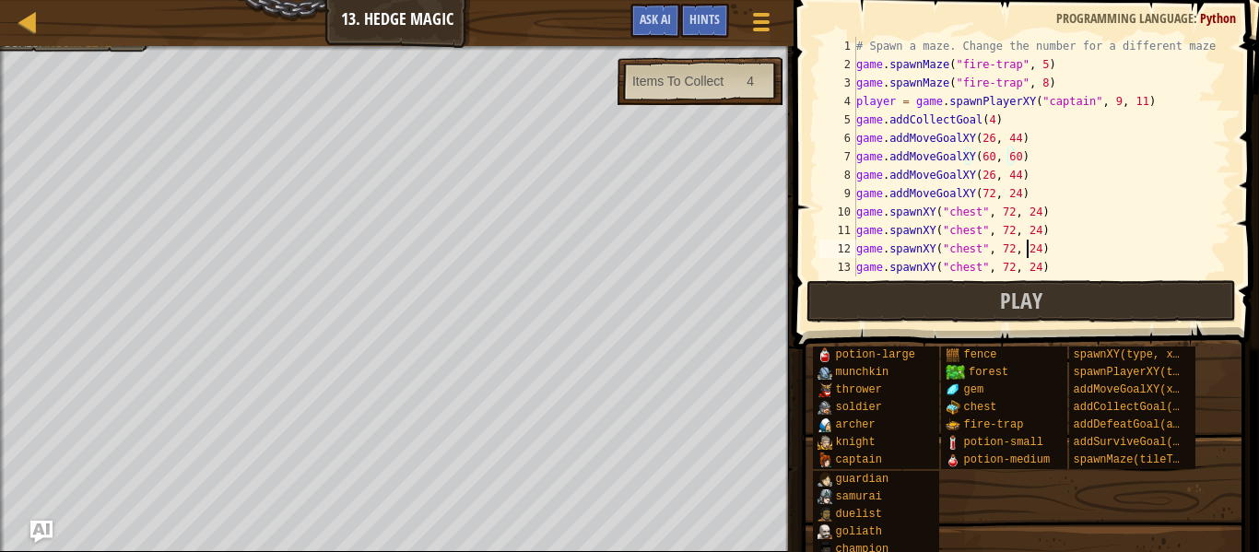
click at [1027, 248] on div "# Spawn a maze. Change the number for a different maze! game . spawnMaze ( "fir…" at bounding box center [1034, 175] width 363 height 277
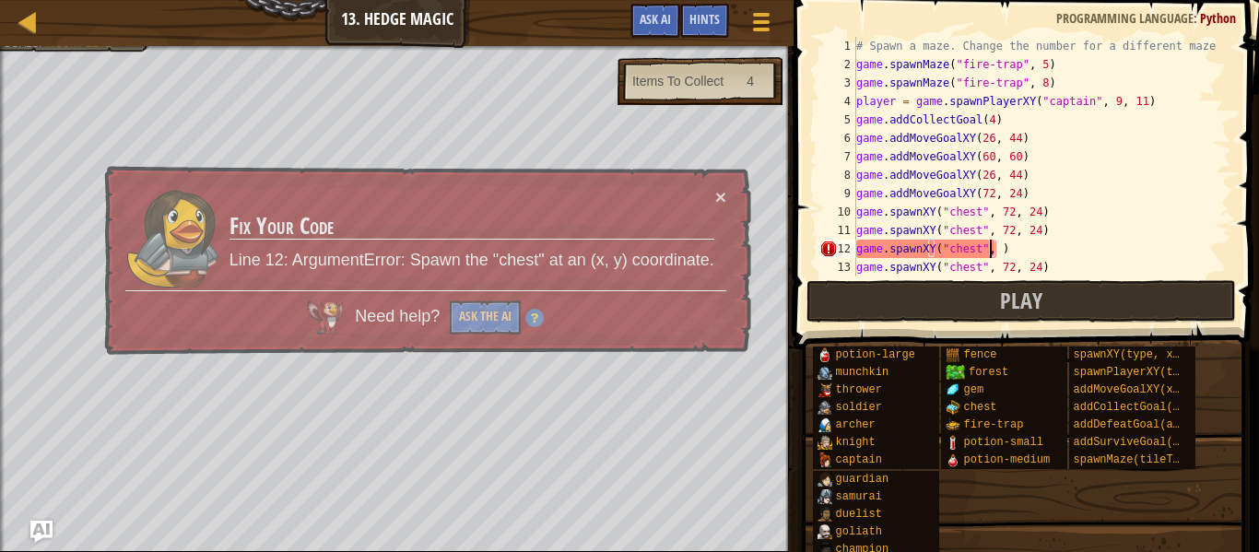
paste textarea "44, 27"
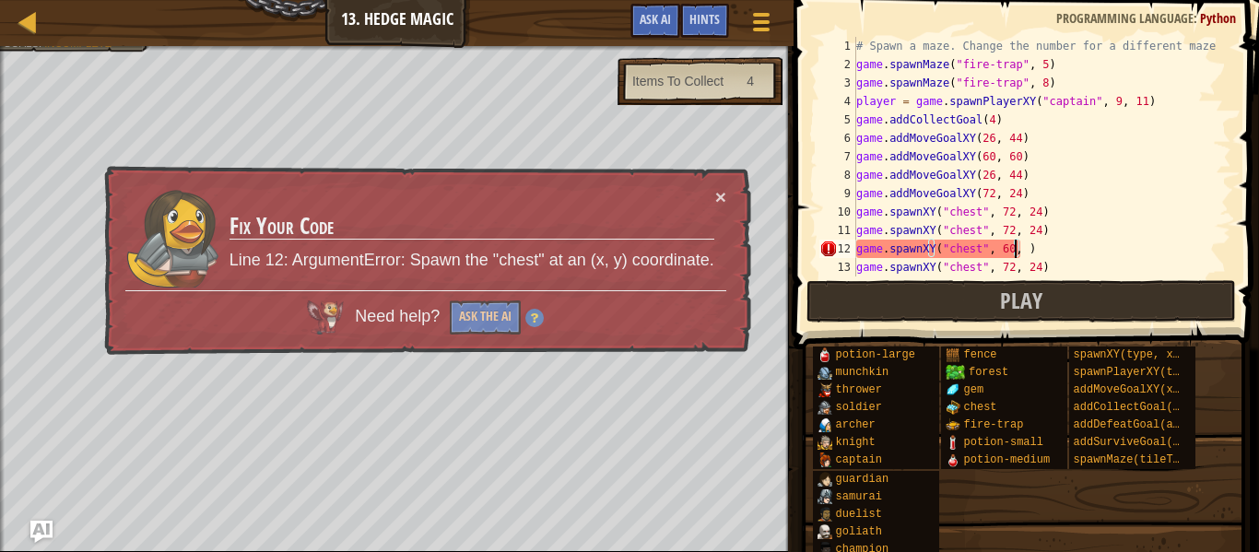
scroll to position [8, 14]
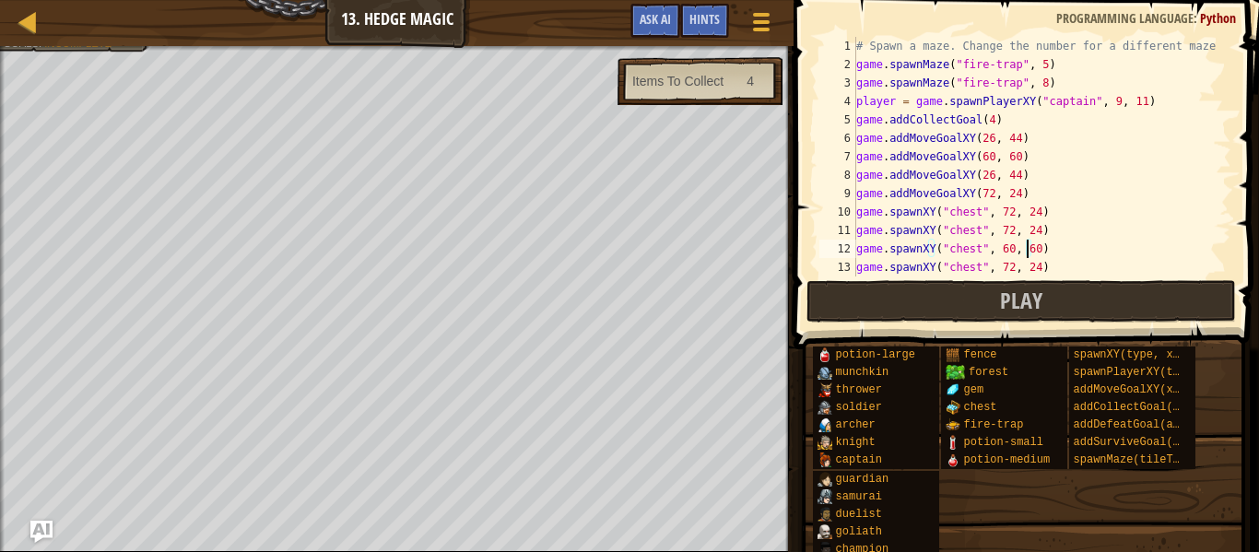
click at [999, 223] on div "# Spawn a maze. Change the number for a different maze! game . spawnMaze ( "fir…" at bounding box center [1034, 175] width 363 height 277
click at [1002, 224] on div "# Spawn a maze. Change the number for a different maze! game . spawnMaze ( "fir…" at bounding box center [1034, 175] width 363 height 277
click at [1028, 230] on div "# Spawn a maze. Change the number for a different maze! game . spawnMaze ( "fir…" at bounding box center [1034, 175] width 363 height 277
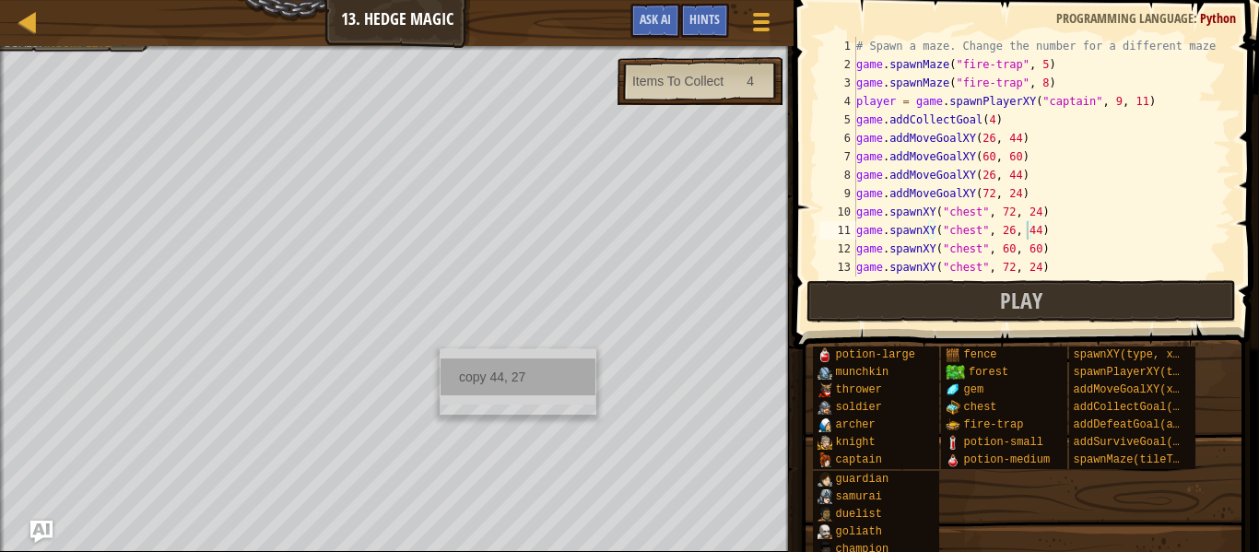
click at [463, 375] on div "copy 44, 27" at bounding box center [518, 377] width 155 height 37
click at [501, 359] on div "copy 46, 27" at bounding box center [535, 376] width 155 height 37
click at [1027, 212] on div "# Spawn a maze. Change the number for a different maze! game . spawnMaze ( "fir…" at bounding box center [1034, 175] width 363 height 277
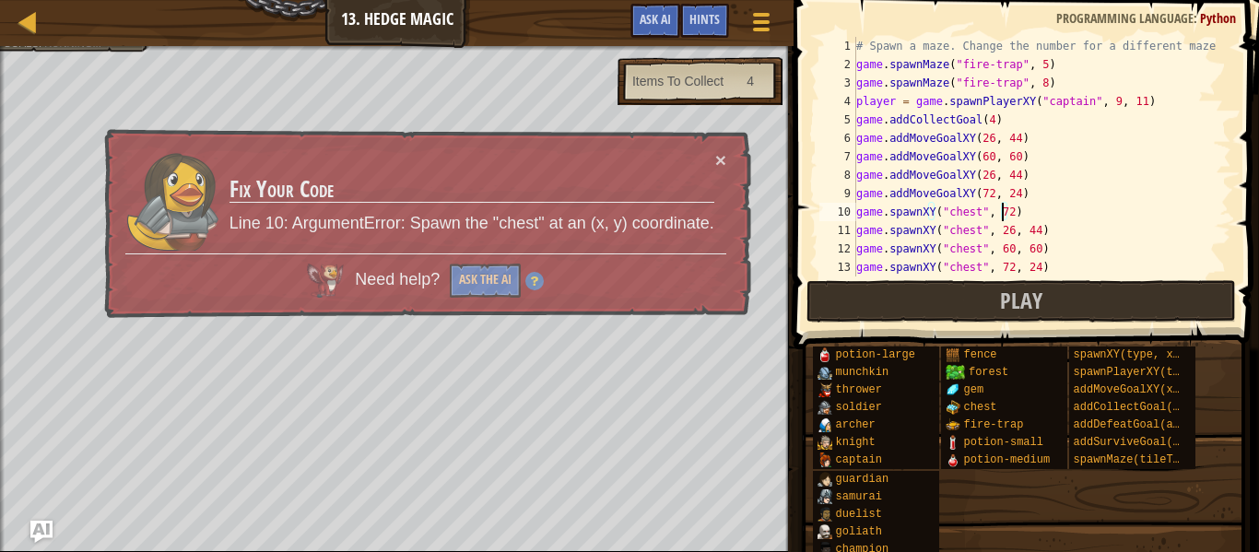
scroll to position [8, 11]
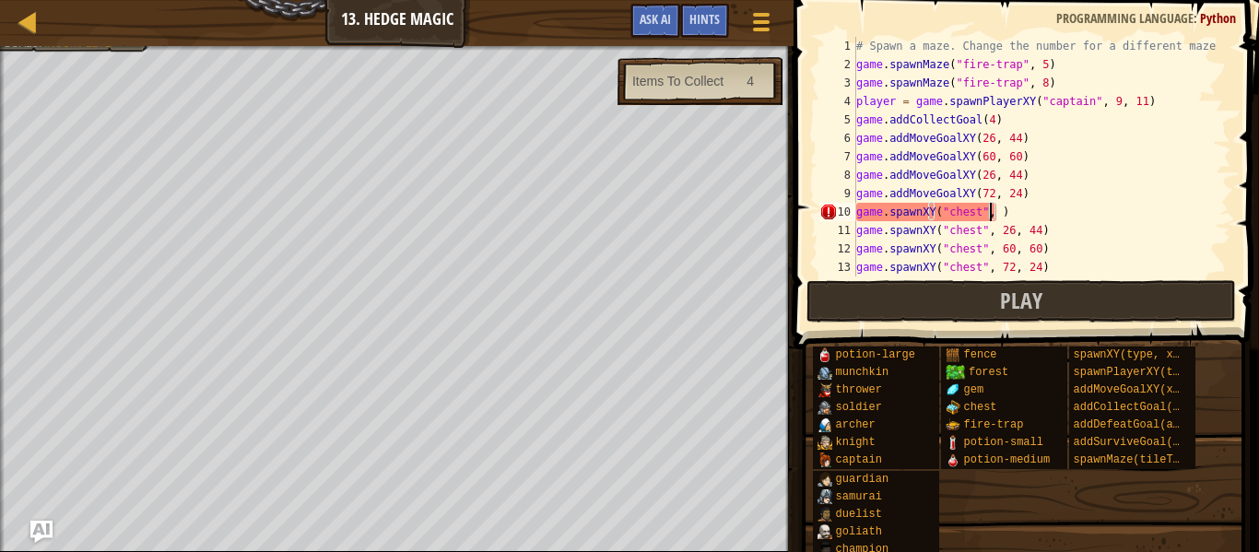
paste textarea "46, 27"
click at [1009, 134] on div "# Spawn a maze. Change the number for a different maze! game . spawnMaze ( "fir…" at bounding box center [1034, 175] width 363 height 277
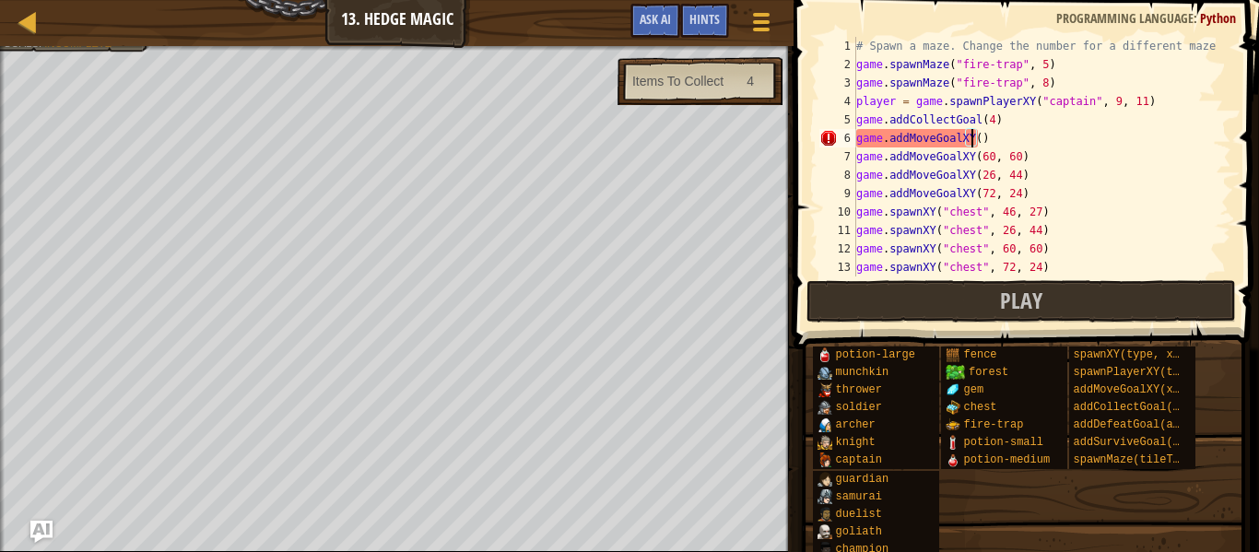
paste textarea "46, 27"
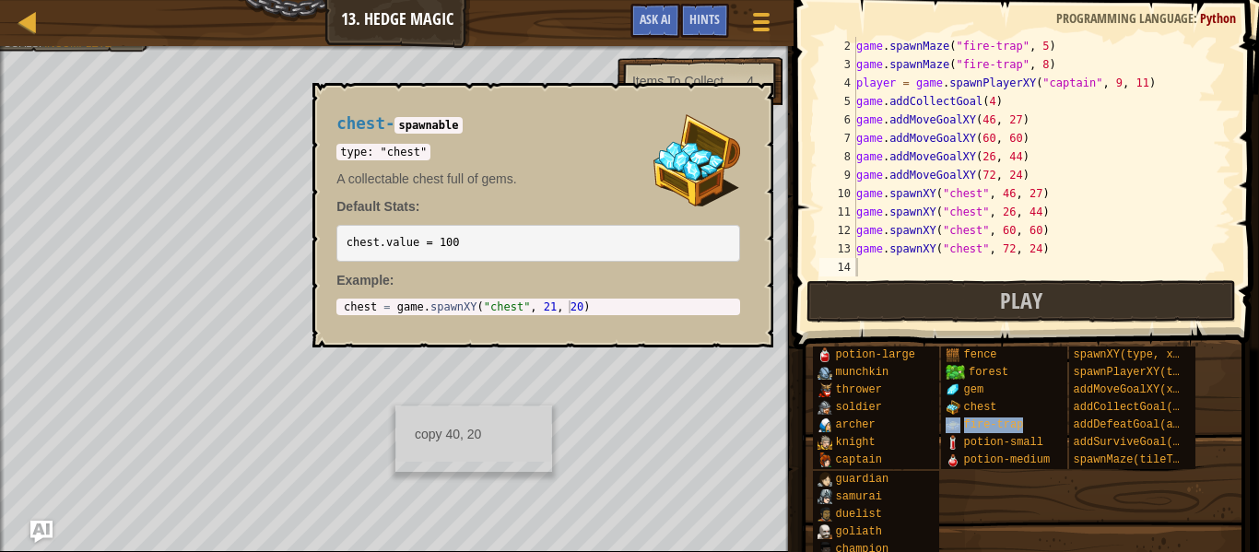
scroll to position [8, 4]
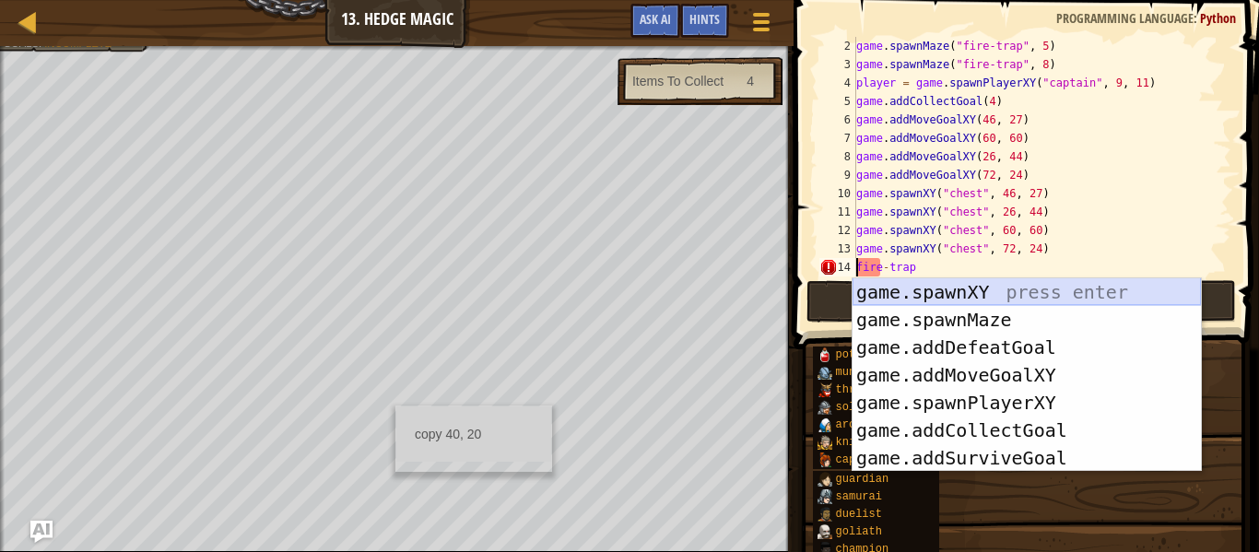
click at [950, 289] on div "game.spawnXY press enter game.spawnMaze press enter game.addDefeatGoal press en…" at bounding box center [1027, 402] width 348 height 249
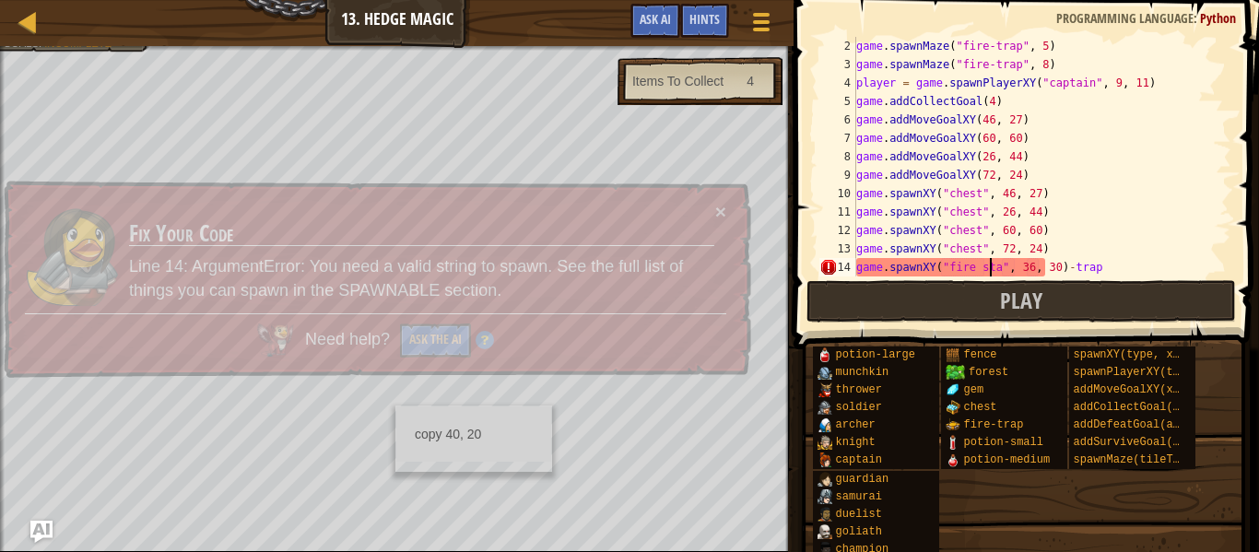
scroll to position [8, 12]
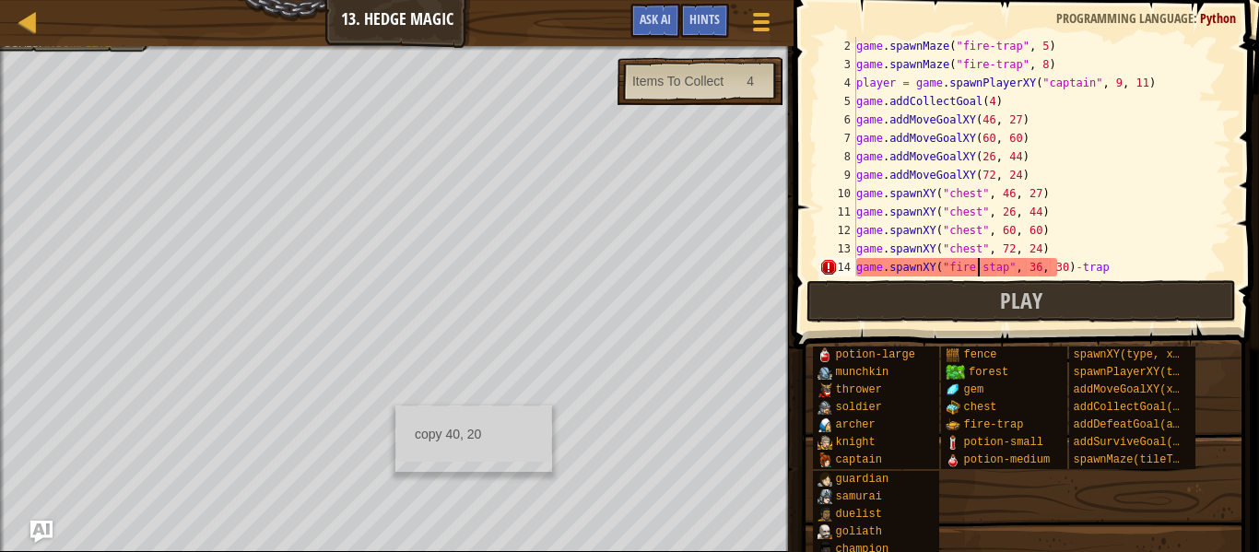
click at [977, 266] on div "game . spawnMaze ( "fire-trap" , 5 ) game . spawnMaze ( "fire-trap" , 8 ) playe…" at bounding box center [1034, 175] width 363 height 277
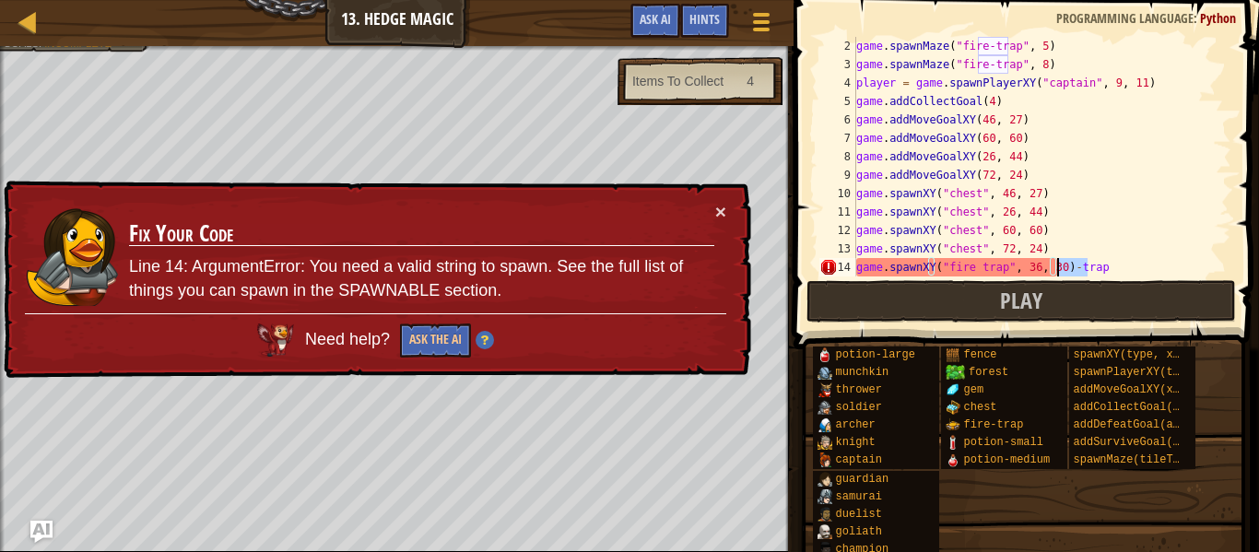
drag, startPoint x: 1103, startPoint y: 265, endPoint x: 1056, endPoint y: 266, distance: 48.0
click at [1056, 266] on div "game . spawnMaze ( "fire-trap" , 5 ) game . spawnMaze ( "fire-trap" , 8 ) playe…" at bounding box center [1034, 175] width 363 height 277
click at [971, 265] on div "game . spawnMaze ( "fire-trap" , 5 ) game . spawnMaze ( "fire-trap" , 8 ) playe…" at bounding box center [1034, 175] width 363 height 277
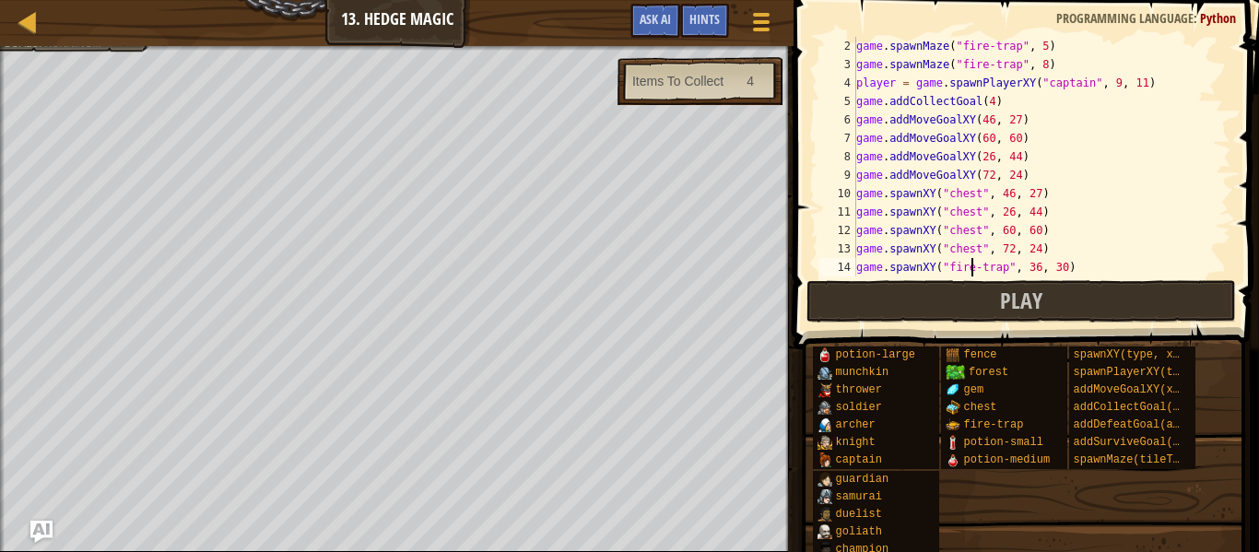
scroll to position [8, 10]
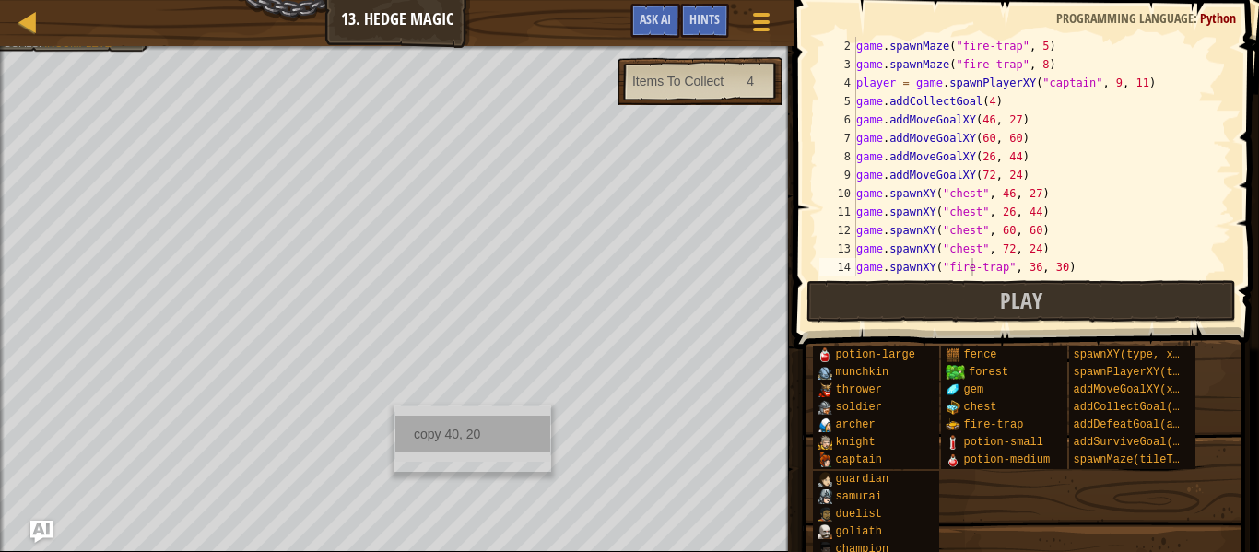
click at [475, 430] on div "copy 40, 20" at bounding box center [472, 434] width 155 height 37
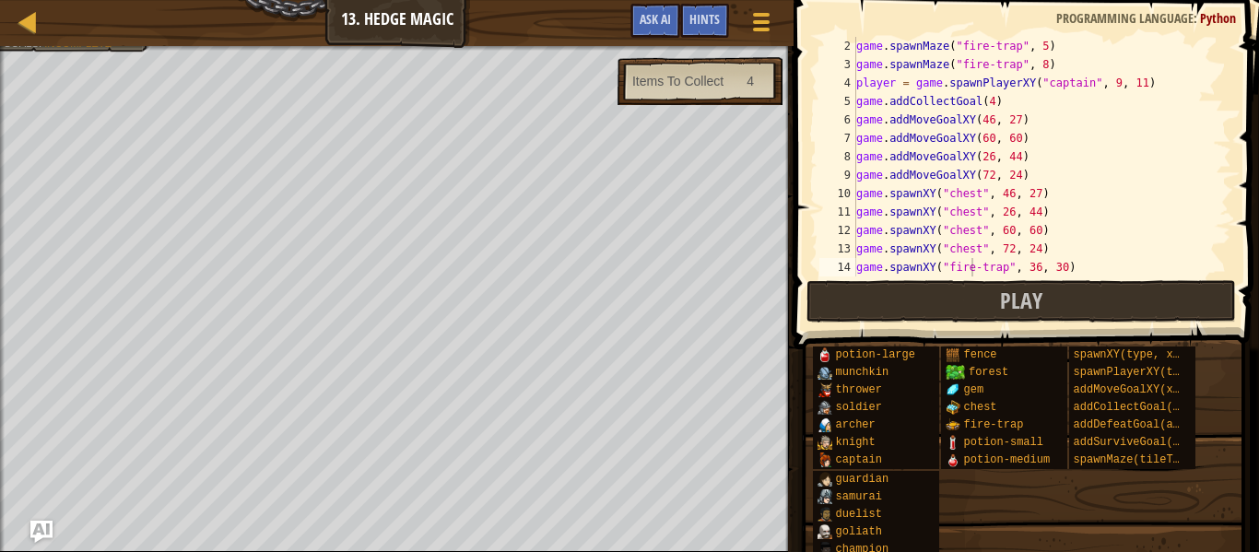
click at [1050, 265] on div "game . spawnMaze ( "fire-trap" , 5 ) game . spawnMaze ( "fire-trap" , 8 ) playe…" at bounding box center [1034, 175] width 363 height 277
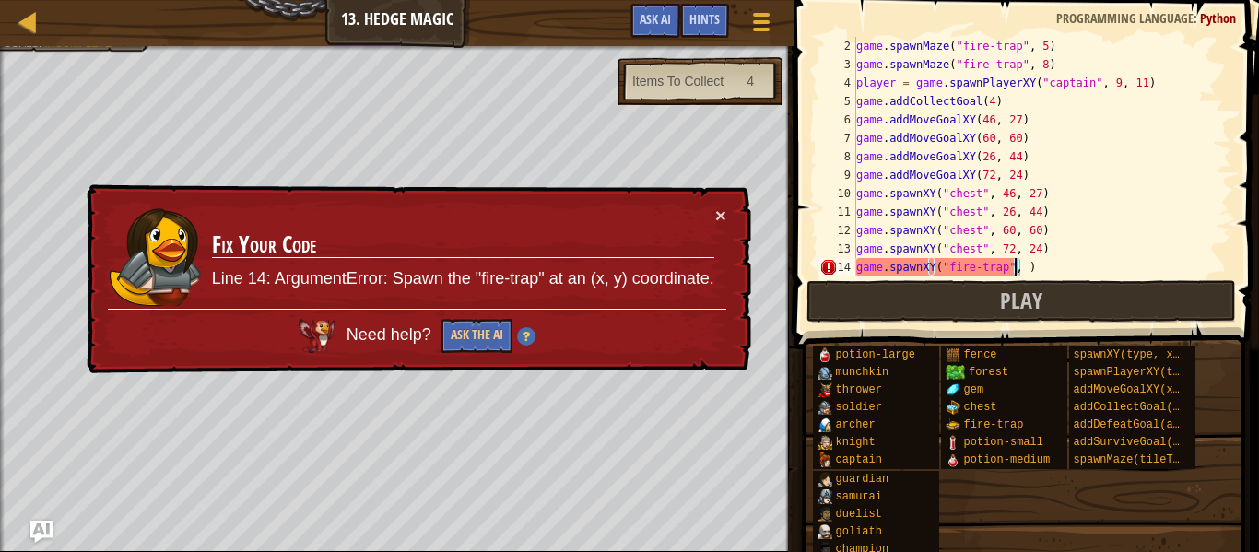
paste textarea "40, 20"
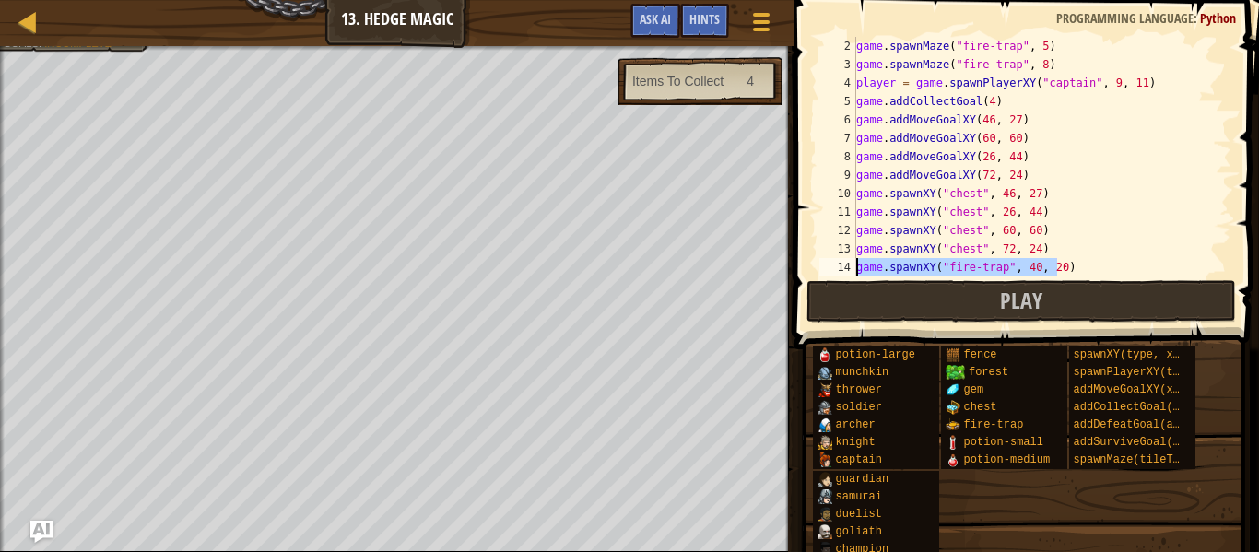
drag, startPoint x: 1076, startPoint y: 268, endPoint x: 852, endPoint y: 265, distance: 224.0
click at [852, 265] on div "game.spawnXY("fire-trap", 40, 20) 2 3 4 5 6 7 8 9 10 11 12 13 14 15 game . spaw…" at bounding box center [1024, 157] width 416 height 240
paste textarea "40, 20"
type textarea "game.spawnXY("fire-trap", 40, 20)"
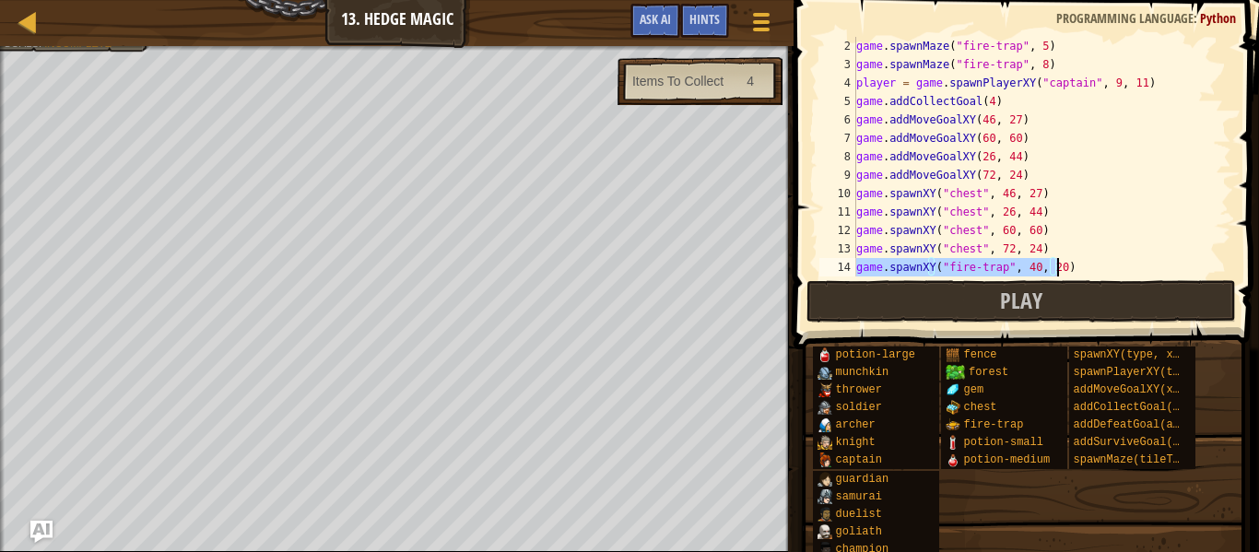
click at [1068, 261] on div "game . spawnMaze ( "fire-trap" , 5 ) game . spawnMaze ( "fire-trap" , 8 ) playe…" at bounding box center [1034, 157] width 363 height 240
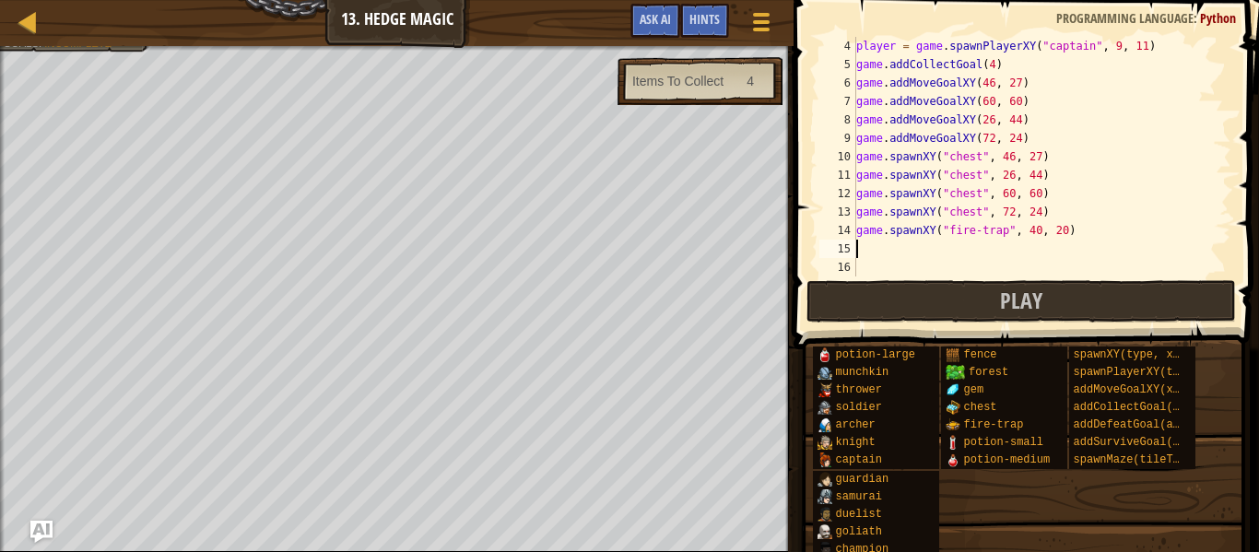
paste textarea "game.spawnXY("fire-trap", 40, 20)"
type textarea "game.spawnXY("fire-trap", 40, 20)"
paste textarea "game.spawnXY("fire-trap", 40, 20)"
type textarea "game.spawnXY("fire-trap", 40, 20)"
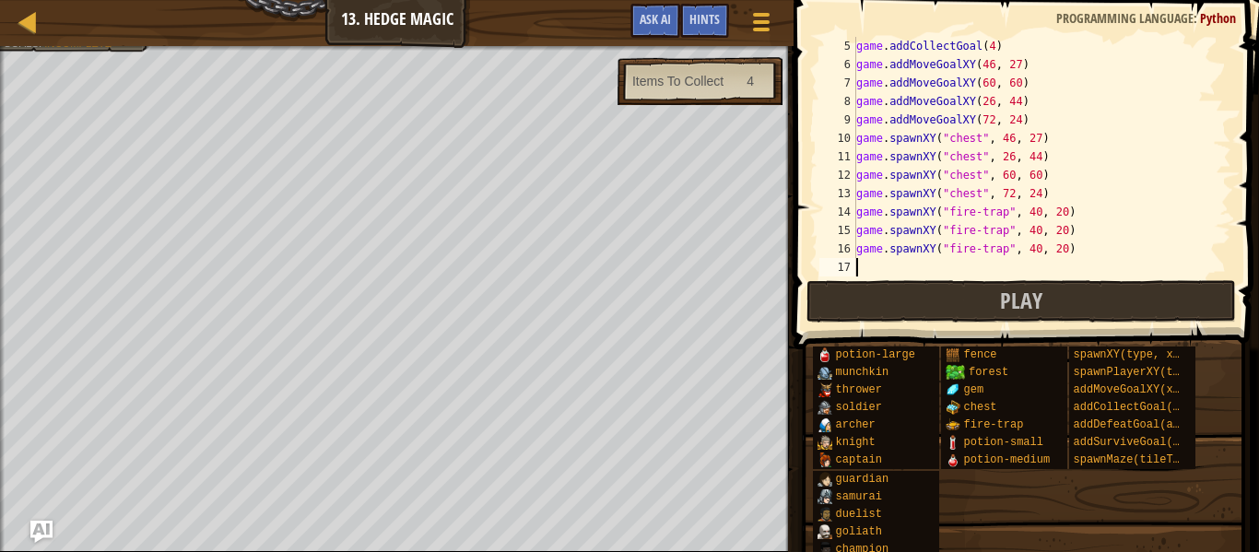
paste textarea "game.spawnXY("fire-trap", 40, 20)"
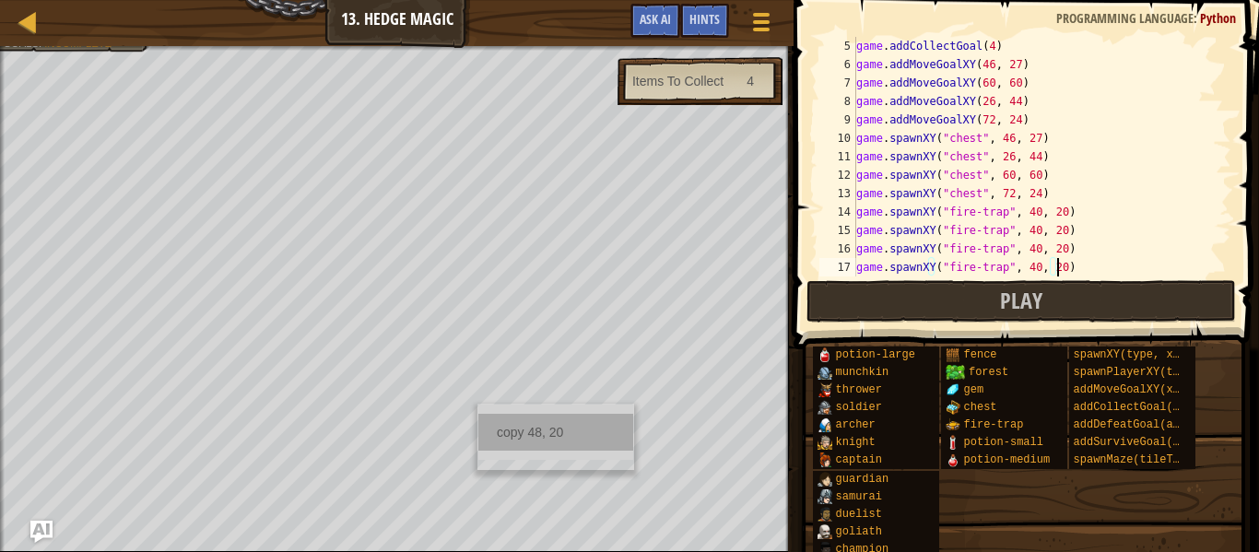
click at [530, 424] on div "copy 48, 20" at bounding box center [555, 432] width 155 height 37
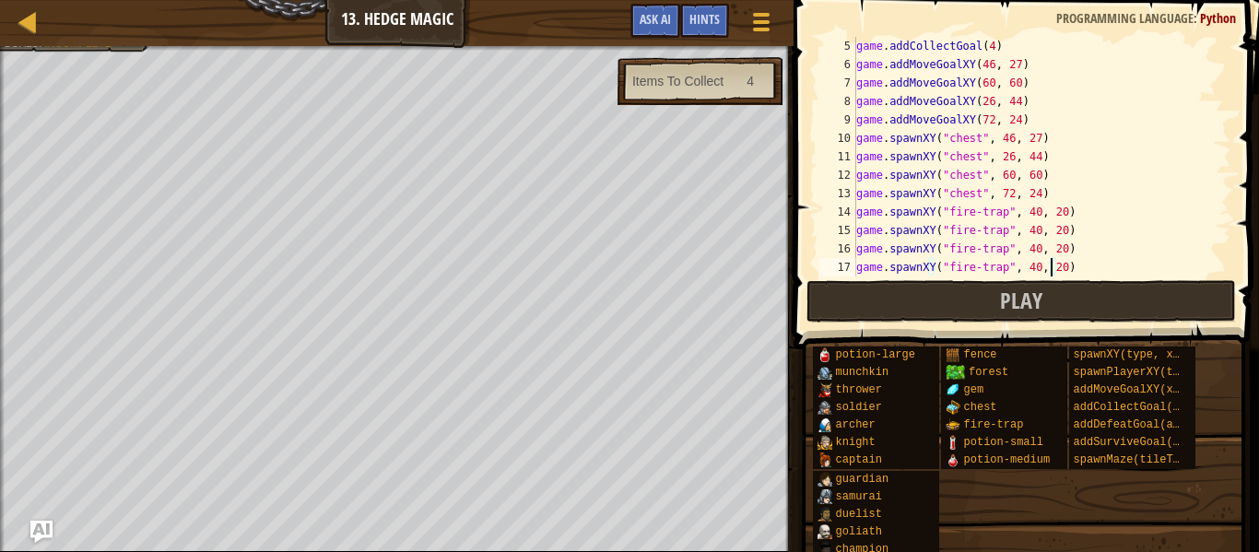
click at [1050, 265] on div "game . addCollectGoal ( 4 ) game . addMoveGoalXY ( 46 , 27 ) game . addMoveGoal…" at bounding box center [1034, 175] width 363 height 277
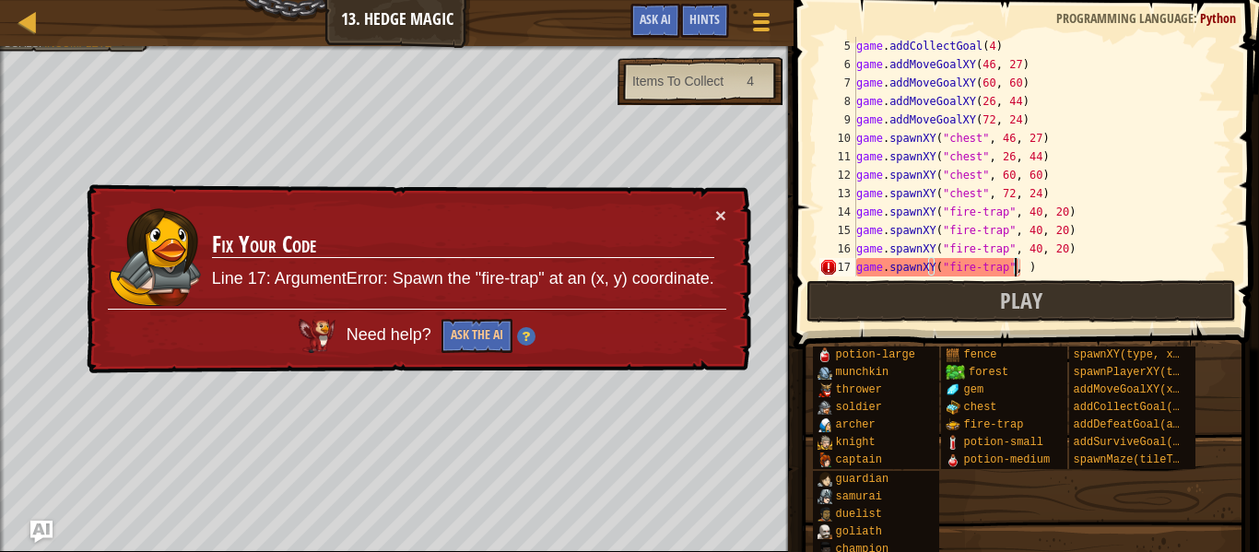
paste textarea "48, 20"
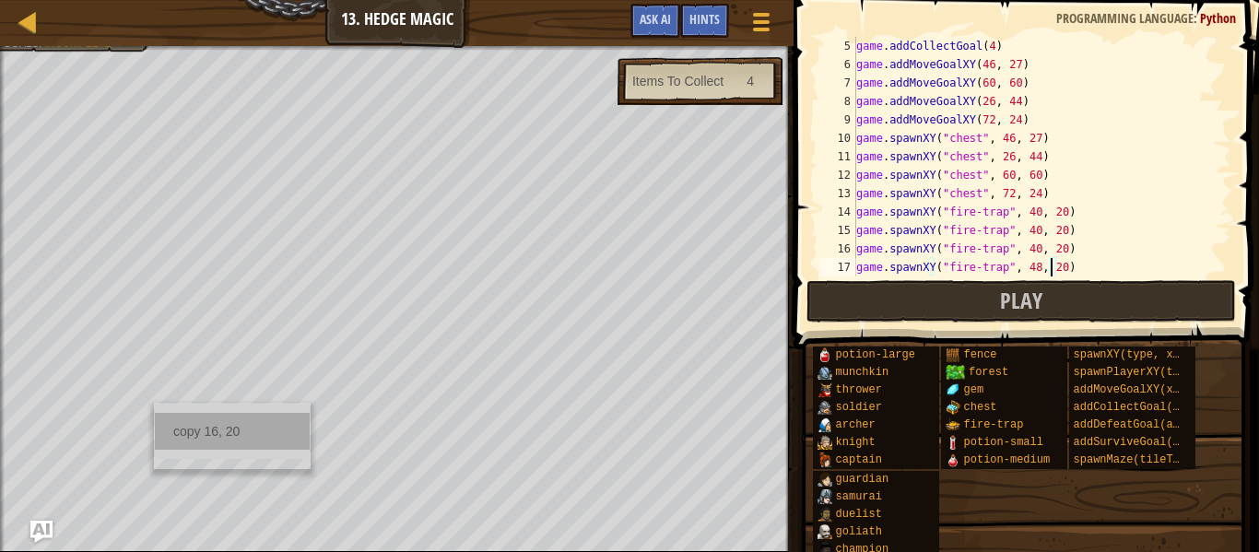
click at [183, 435] on div "copy 16, 20" at bounding box center [232, 431] width 155 height 37
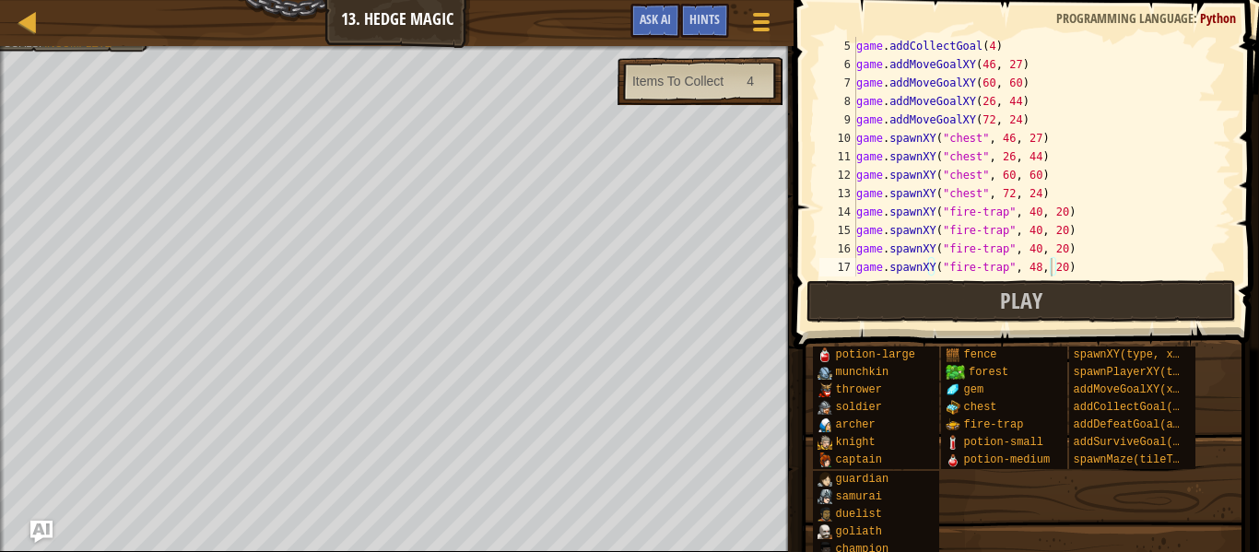
click at [1053, 254] on div "game . addCollectGoal ( 4 ) game . addMoveGoalXY ( 46 , 27 ) game . addMoveGoal…" at bounding box center [1034, 175] width 363 height 277
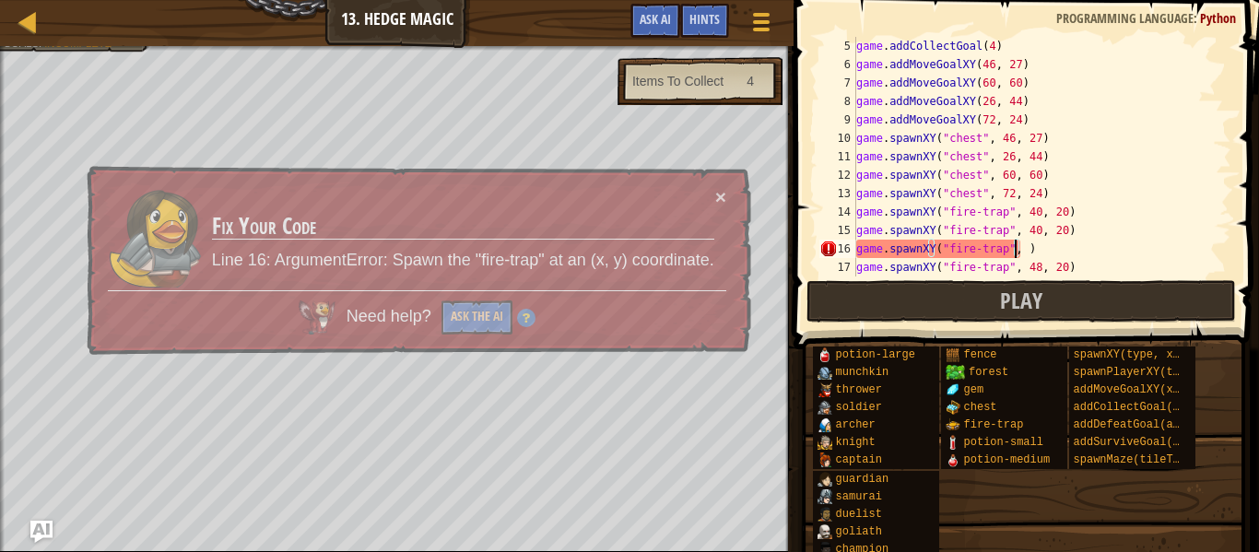
paste textarea "16, 20"
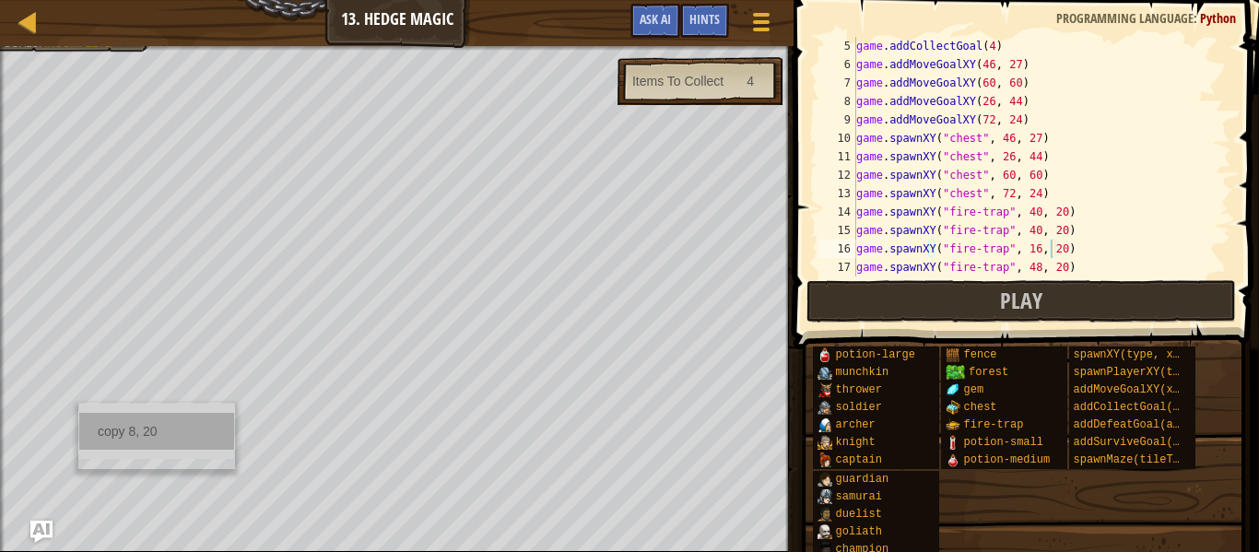
click at [154, 422] on div "copy 8, 20" at bounding box center [156, 431] width 155 height 37
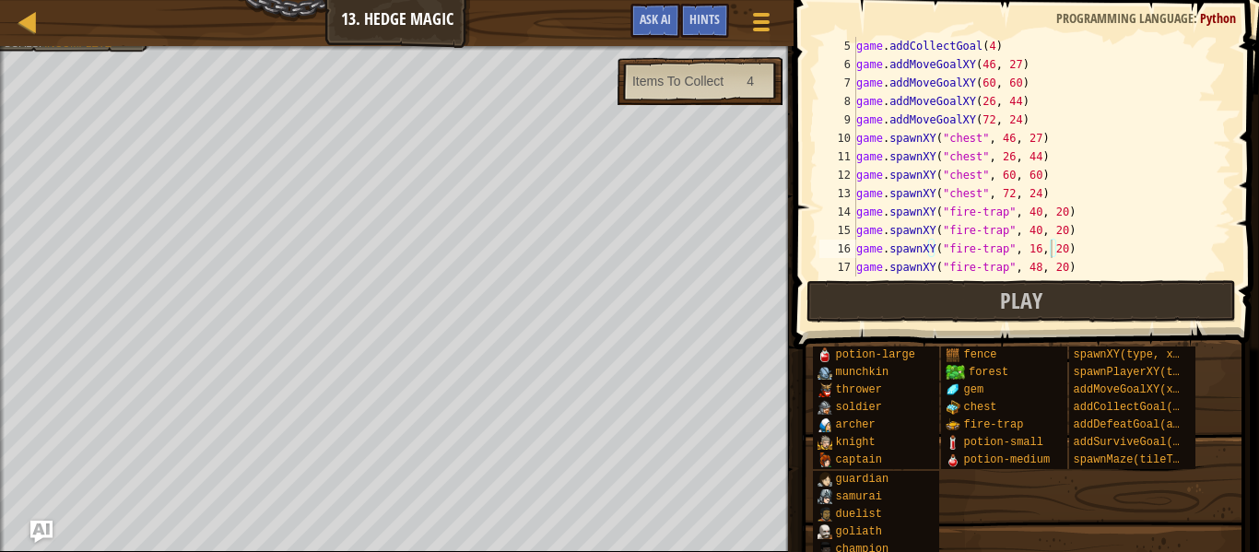
click at [1052, 236] on div "game . addCollectGoal ( 4 ) game . addMoveGoalXY ( 46 , 27 ) game . addMoveGoal…" at bounding box center [1034, 175] width 363 height 277
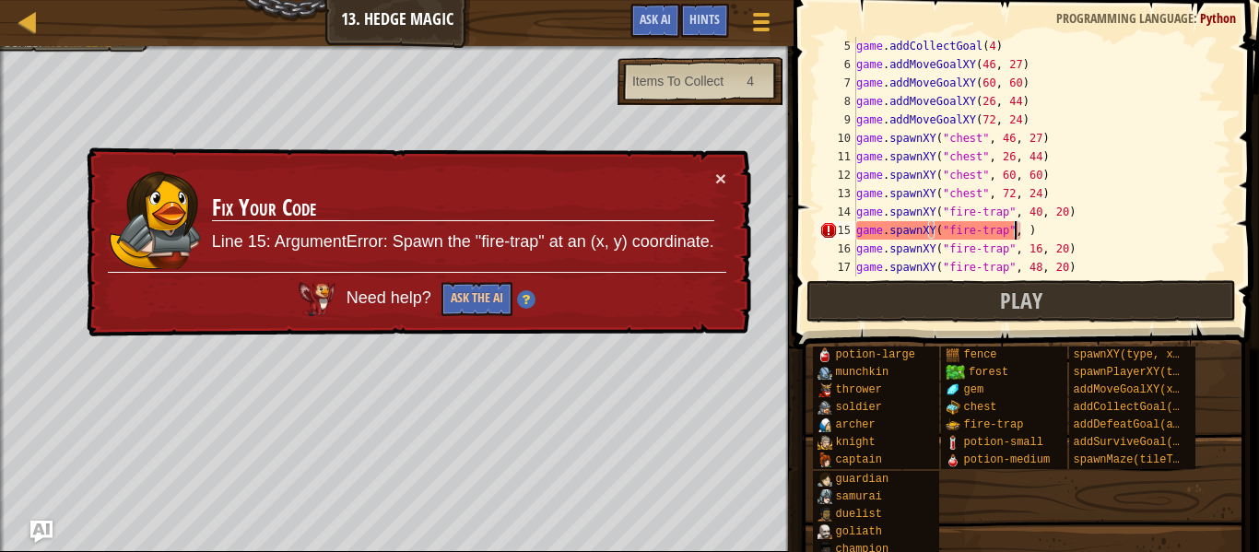
paste textarea "8, 20"
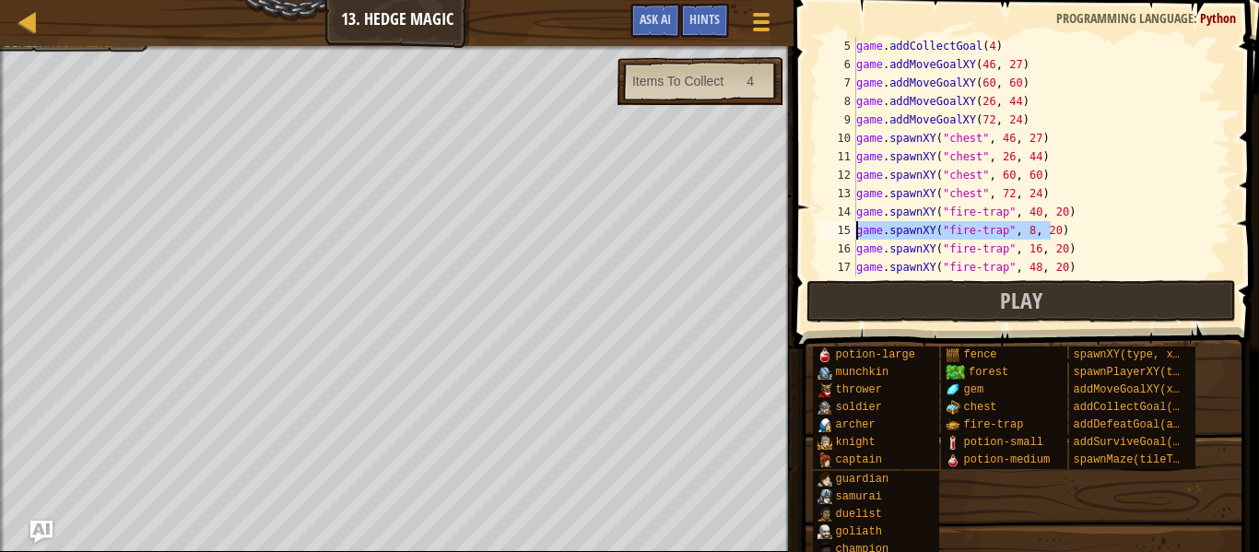
drag, startPoint x: 1067, startPoint y: 228, endPoint x: 849, endPoint y: 225, distance: 217.6
click at [849, 225] on div "game.spawnXY("fire-trap", 8, 20) 5 6 7 8 9 10 11 12 13 14 15 16 17 18 game . ad…" at bounding box center [1024, 157] width 416 height 240
click at [1073, 266] on div "game . addCollectGoal ( 4 ) game . addMoveGoalXY ( 46 , 27 ) game . addMoveGoal…" at bounding box center [1034, 175] width 363 height 277
type textarea "game.spawnXY("fire-trap", 48, 20)"
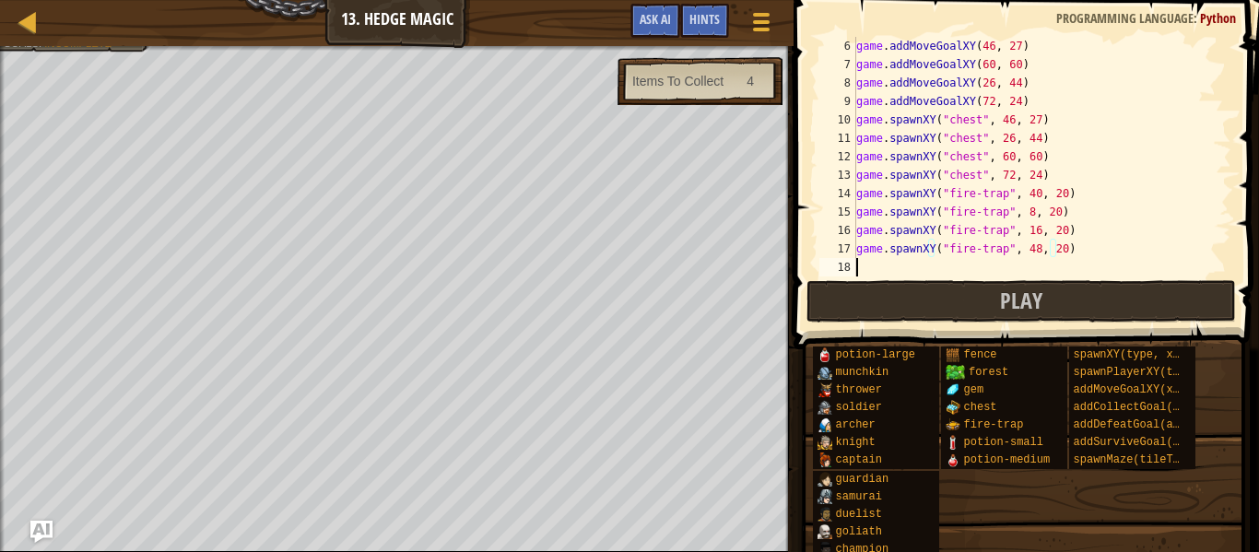
scroll to position [92, 0]
paste textarea "game.spawnXY("fire-trap", 8, 20)"
type textarea "game.spawnXY("fire-trap", 8, 20)"
paste textarea "game.spawnXY("fire-trap", 8, 20)"
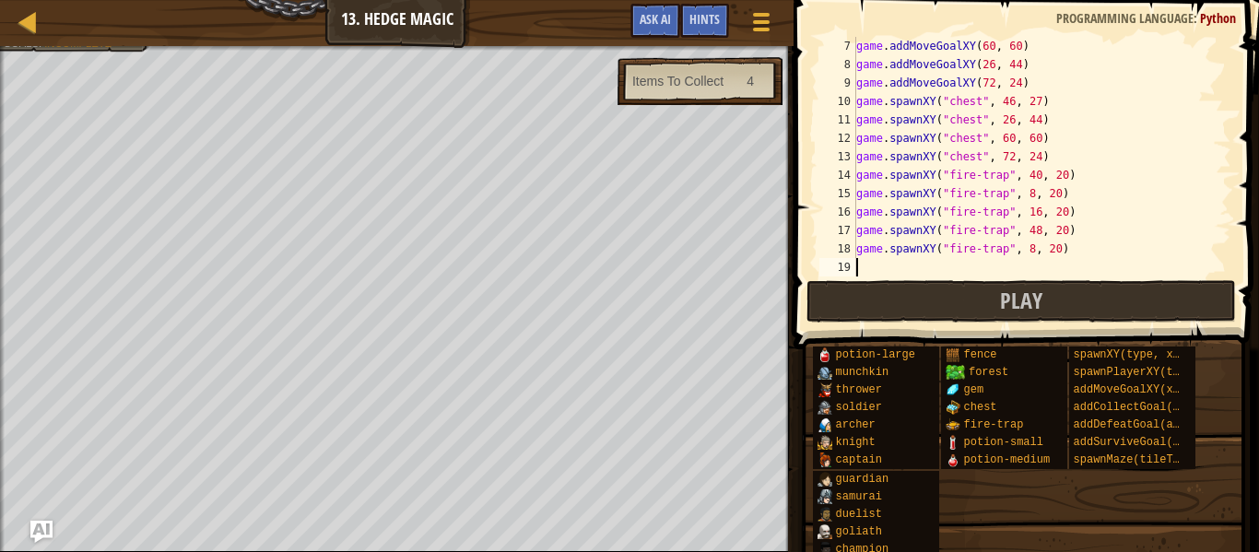
type textarea "game.spawnXY("fire-trap", 8, 20)"
paste textarea "game.spawnXY("fire-trap", 8, 20)"
type textarea "game.spawnXY("fire-trap", 8, 20)"
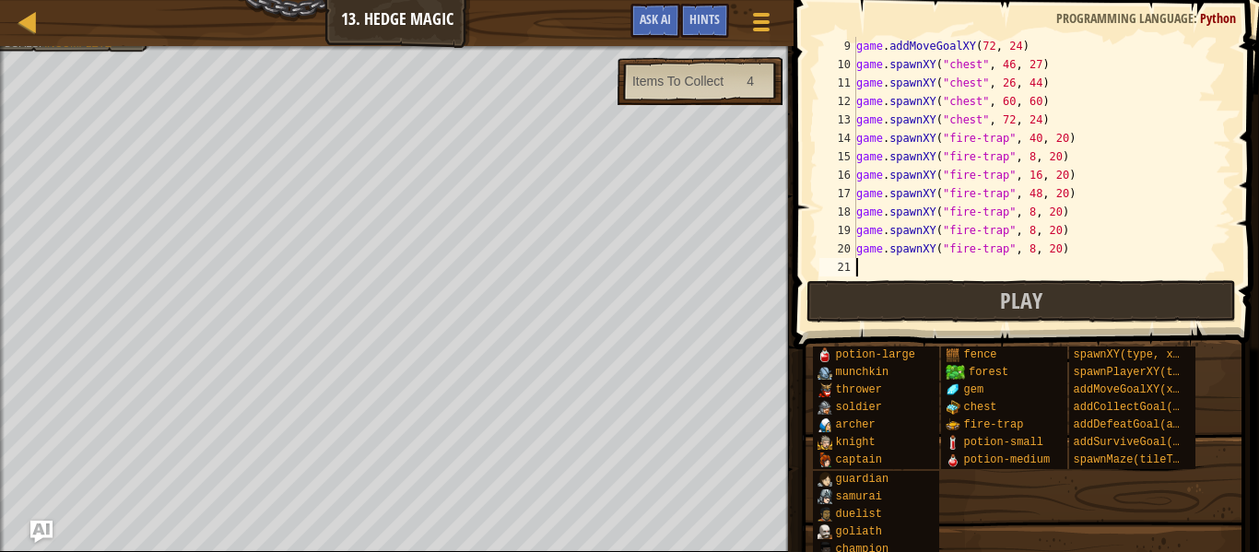
paste textarea "game.spawnXY("fire-trap", 8, 20)"
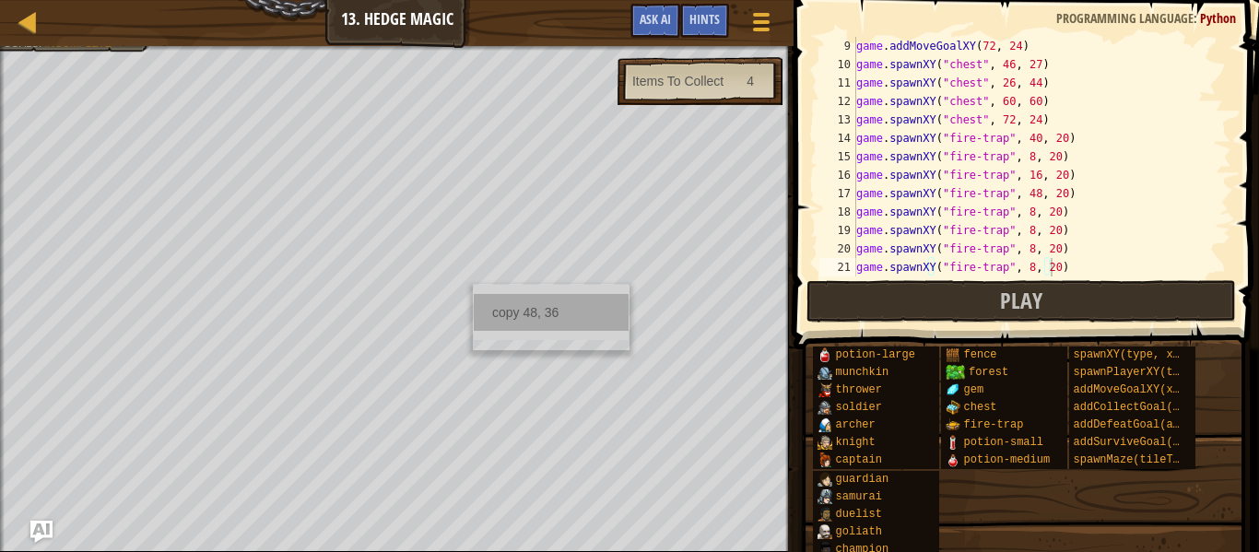
click at [515, 307] on div "copy 48, 36" at bounding box center [551, 312] width 155 height 37
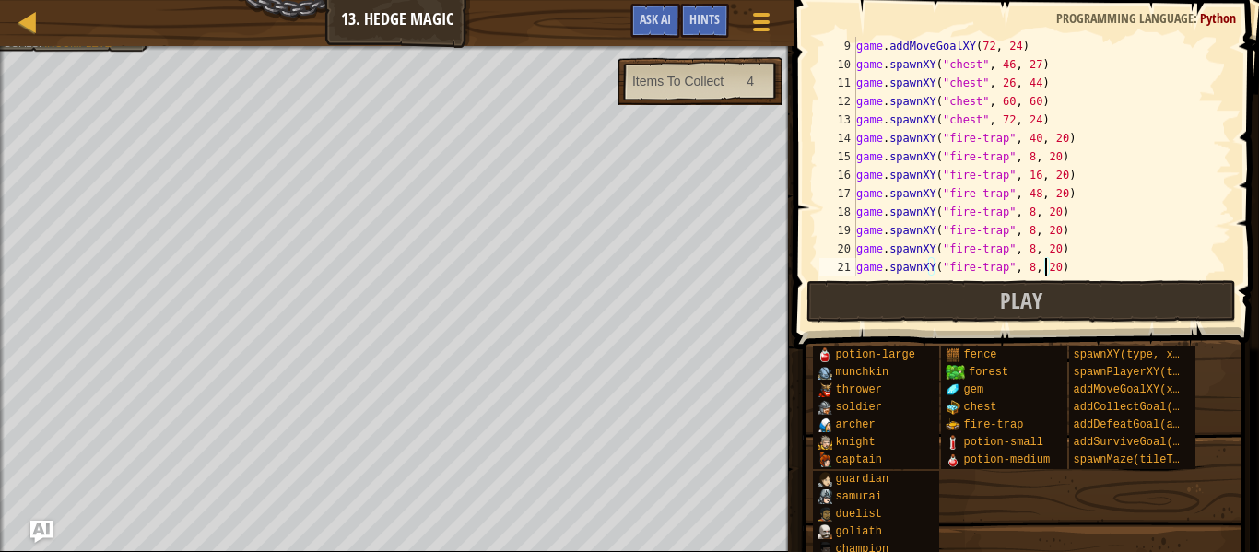
click at [1046, 266] on div "game . addMoveGoalXY ( 72 , 24 ) game . spawnXY ( "chest" , 46 , 27 ) game . sp…" at bounding box center [1034, 175] width 363 height 277
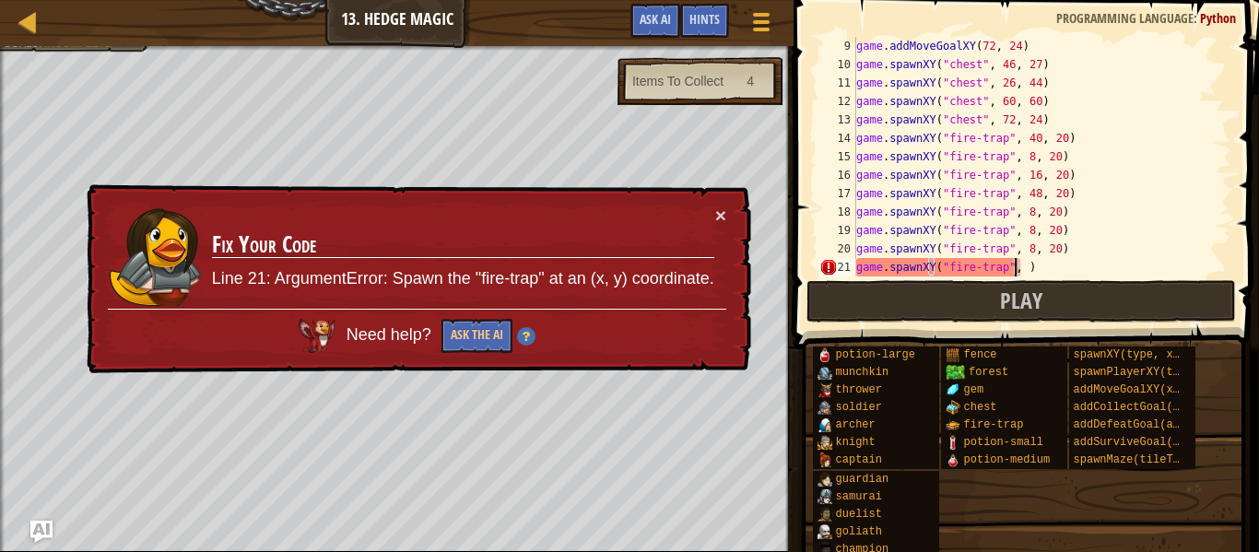
paste textarea "48, 36"
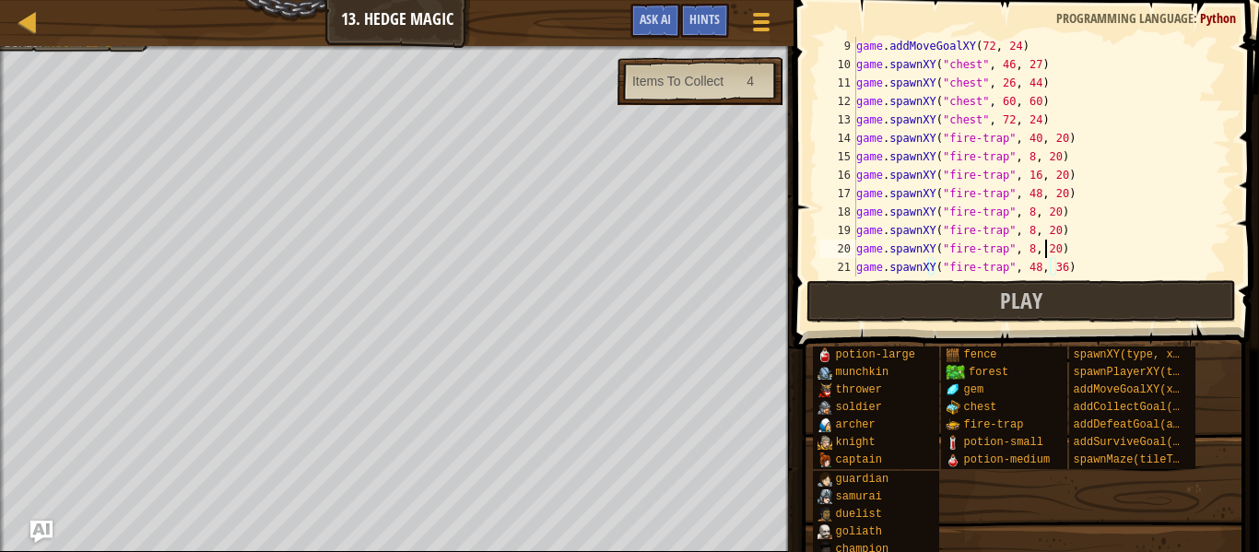
click at [1047, 249] on div "game . addMoveGoalXY ( 72 , 24 ) game . spawnXY ( "chest" , 46 , 27 ) game . sp…" at bounding box center [1034, 175] width 363 height 277
click at [1044, 224] on div "game . addMoveGoalXY ( 72 , 24 ) game . spawnXY ( "chest" , 46 , 27 ) game . sp…" at bounding box center [1034, 175] width 363 height 277
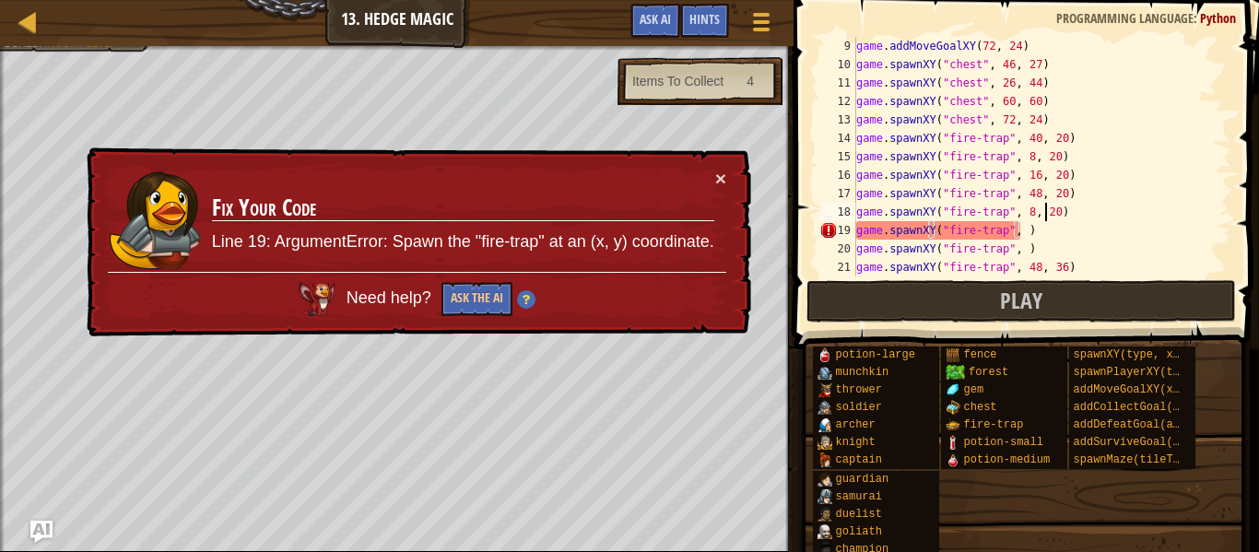
click at [1045, 209] on div "game . addMoveGoalXY ( 72 , 24 ) game . spawnXY ( "chest" , 46 , 27 ) game . sp…" at bounding box center [1034, 175] width 363 height 277
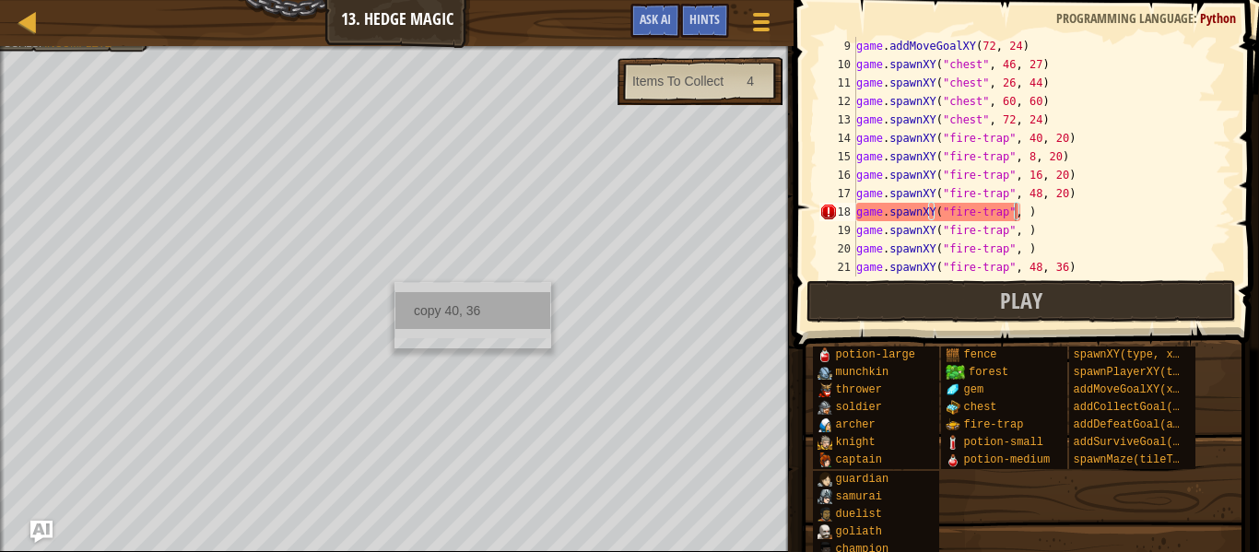
click at [432, 299] on div "copy 40, 36" at bounding box center [472, 310] width 155 height 37
click at [1011, 220] on div "game . addMoveGoalXY ( 72 , 24 ) game . spawnXY ( "chest" , 46 , 27 ) game . sp…" at bounding box center [1034, 175] width 363 height 277
click at [1013, 210] on div "game . addMoveGoalXY ( 72 , 24 ) game . spawnXY ( "chest" , 46 , 27 ) game . sp…" at bounding box center [1034, 175] width 363 height 277
paste textarea "40, 36"
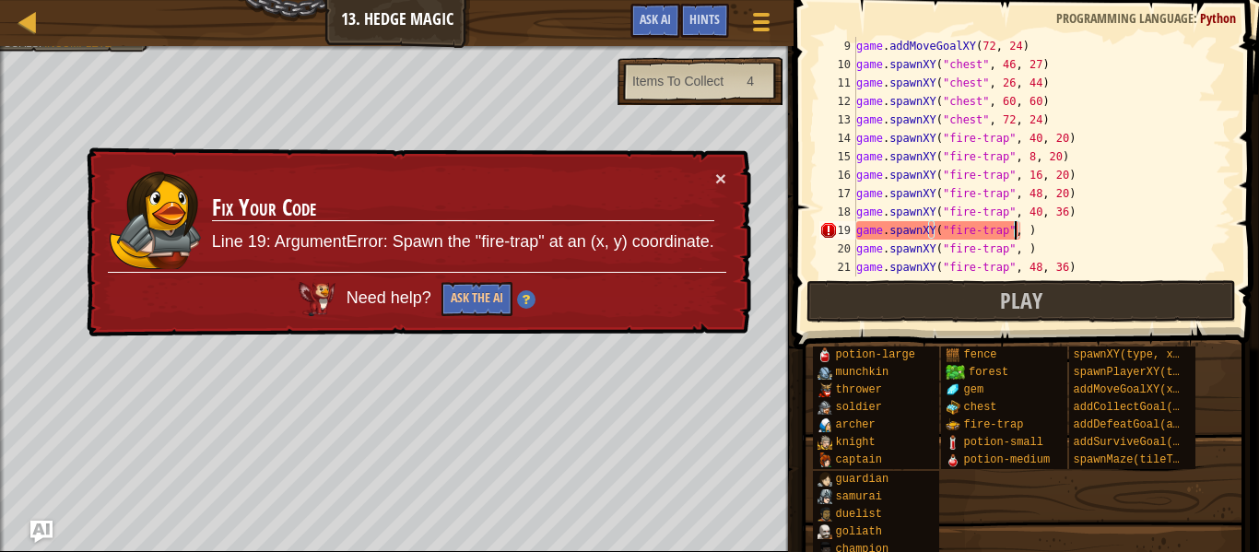
click at [1016, 231] on div "game . addMoveGoalXY ( 72 , 24 ) game . spawnXY ( "chest" , 46 , 27 ) game . sp…" at bounding box center [1034, 175] width 363 height 277
click at [727, 176] on div "× Fix Your Code Line 19: ArgumentError: Spawn the "fire-trap" at an (x, y) coor…" at bounding box center [417, 242] width 670 height 195
click at [716, 181] on button "×" at bounding box center [720, 180] width 11 height 19
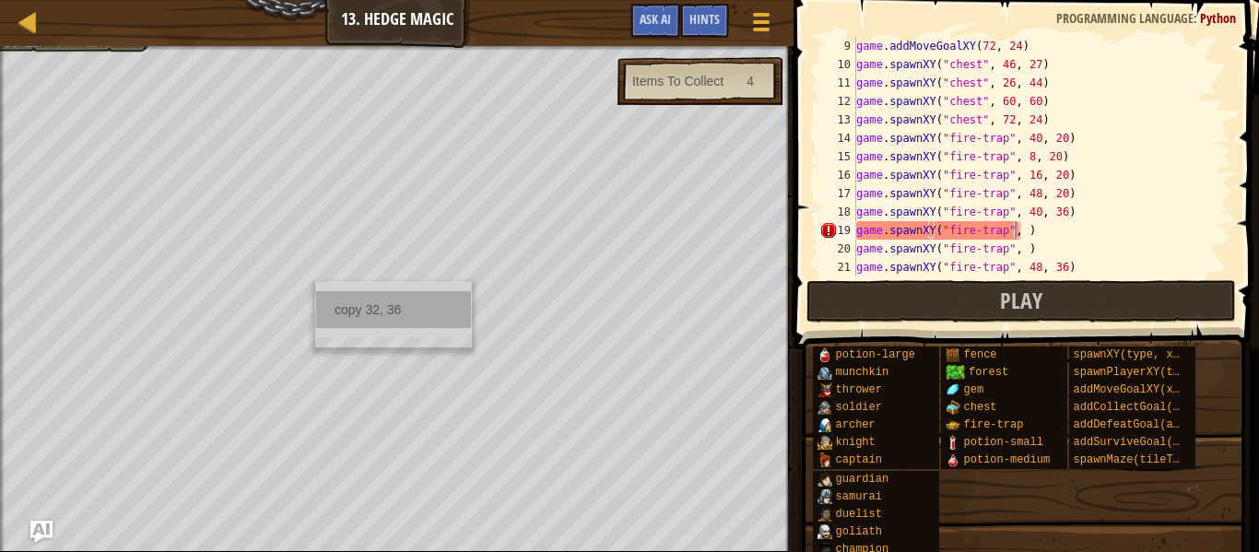
click at [374, 299] on div "copy 32, 36" at bounding box center [393, 309] width 155 height 37
click at [1011, 231] on div "game . addMoveGoalXY ( 72 , 24 ) game . spawnXY ( "chest" , 46 , 27 ) game . sp…" at bounding box center [1034, 175] width 363 height 277
click at [1013, 234] on div "game . addMoveGoalXY ( 72 , 24 ) game . spawnXY ( "chest" , 46 , 27 ) game . sp…" at bounding box center [1034, 175] width 363 height 277
paste textarea "32, 36"
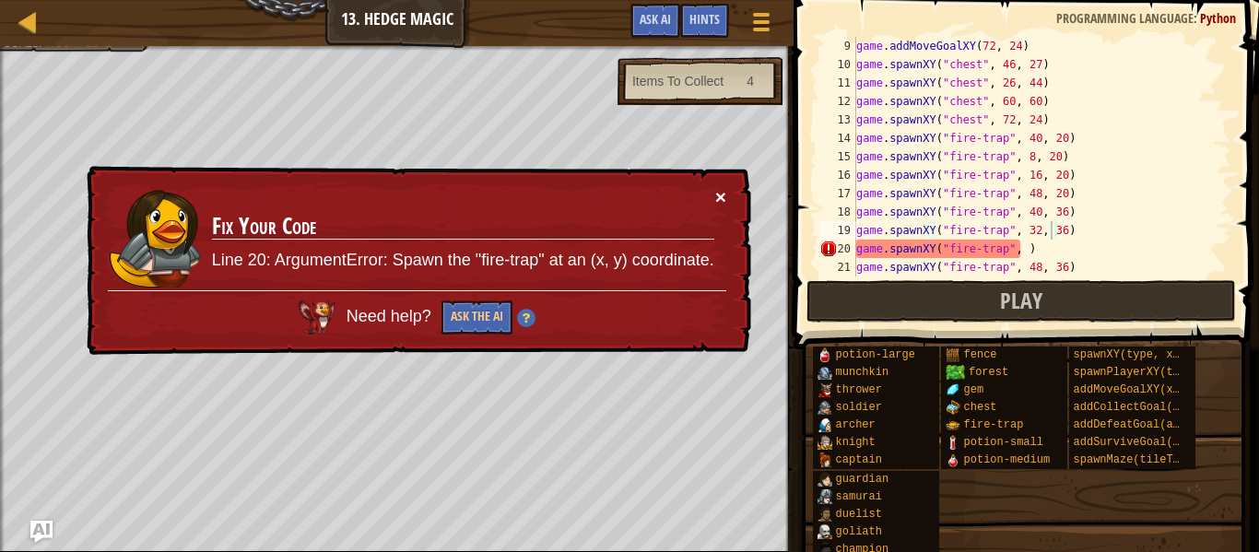
click at [717, 189] on button "×" at bounding box center [720, 196] width 11 height 19
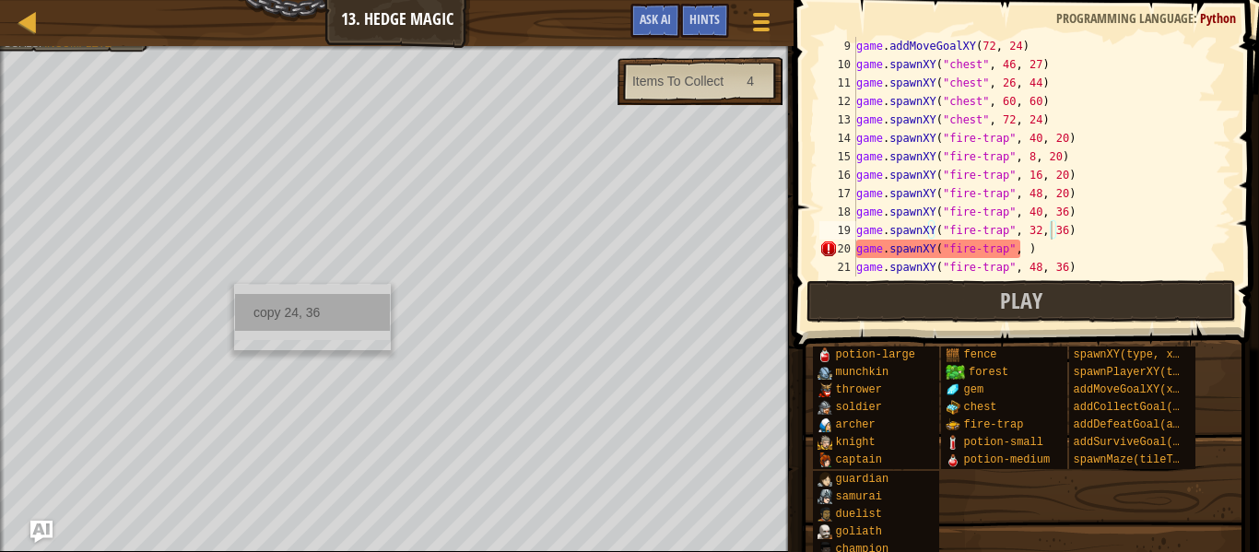
click at [278, 307] on div "copy 24, 36" at bounding box center [312, 312] width 155 height 37
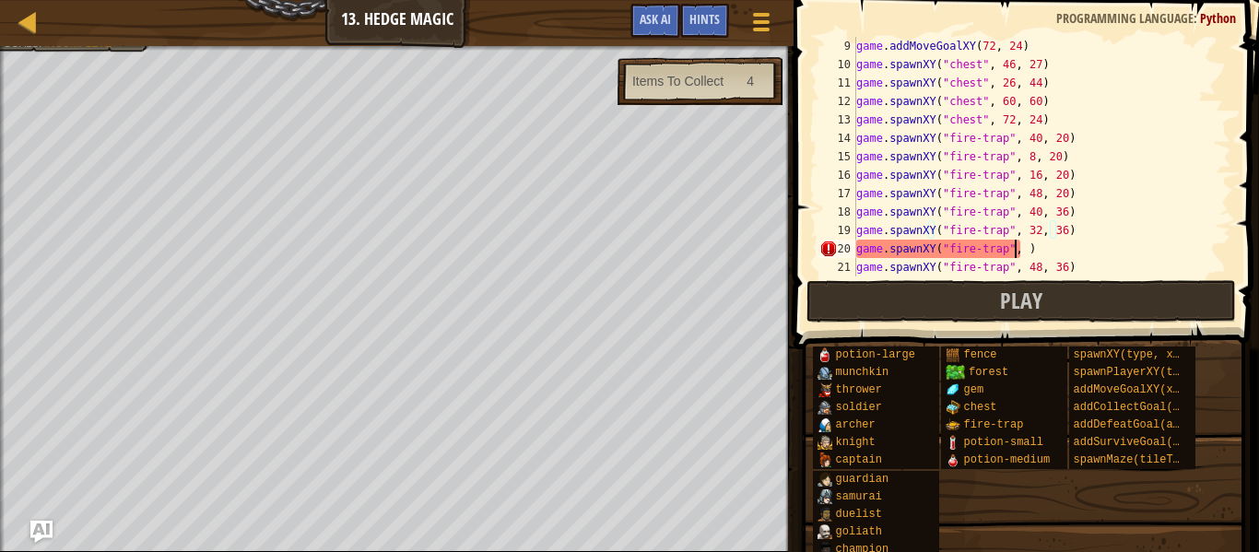
click at [1012, 250] on div "game . addMoveGoalXY ( 72 , 24 ) game . spawnXY ( "chest" , 46 , 27 ) game . sp…" at bounding box center [1034, 175] width 363 height 277
paste textarea "24, 36"
type textarea "game.spawnXY("fire-trap", 24, 36)"
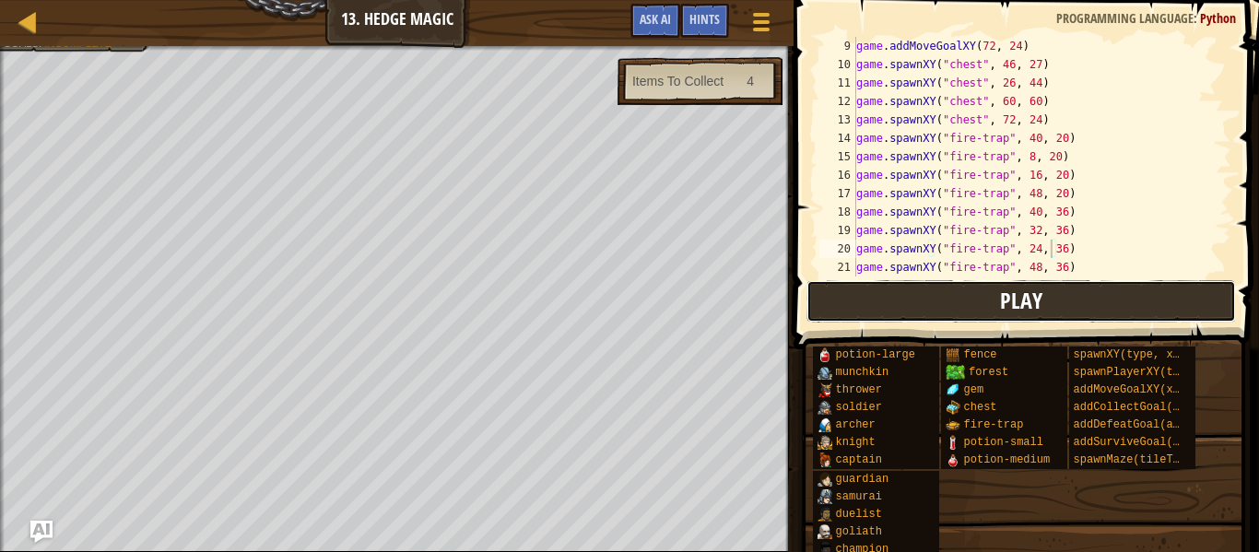
click at [881, 302] on button "Play" at bounding box center [1022, 301] width 430 height 42
